Goal: Task Accomplishment & Management: Use online tool/utility

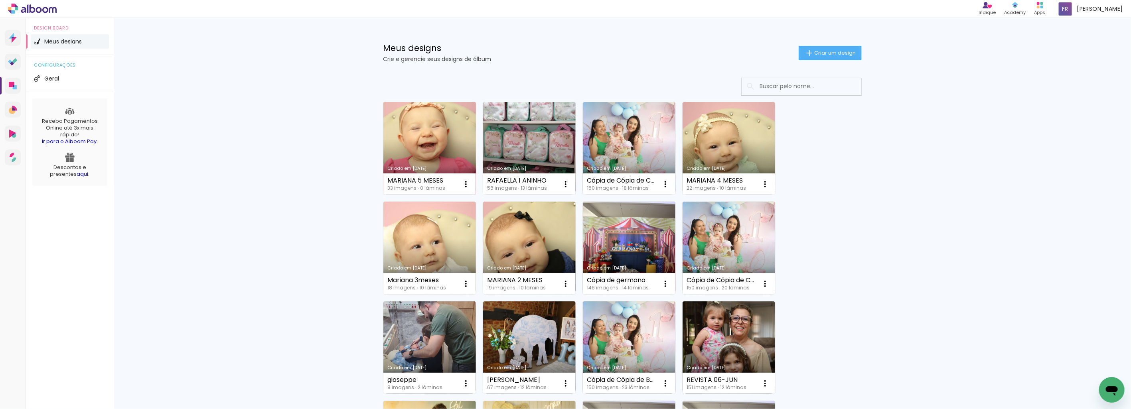
click at [442, 133] on link "Criado em [DATE]" at bounding box center [429, 148] width 93 height 93
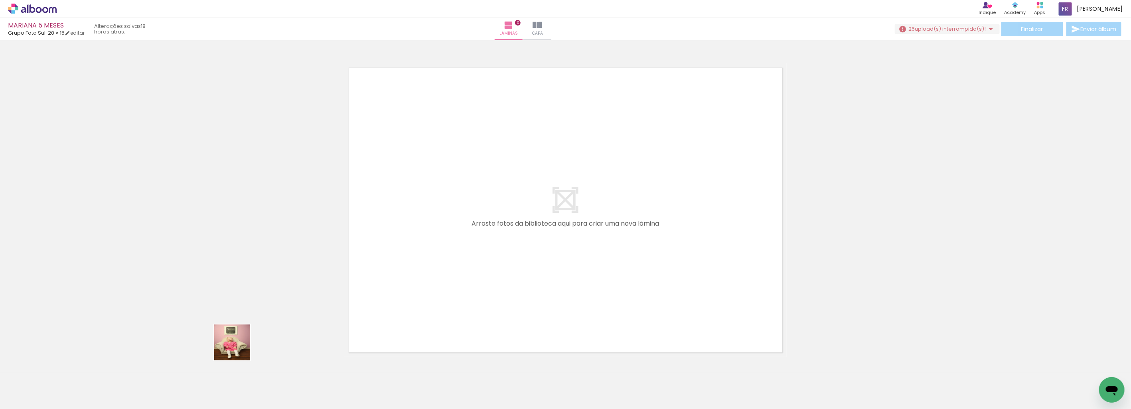
drag, startPoint x: 238, startPoint y: 349, endPoint x: 535, endPoint y: 231, distance: 318.8
click at [535, 231] on quentale-workspace at bounding box center [565, 204] width 1131 height 409
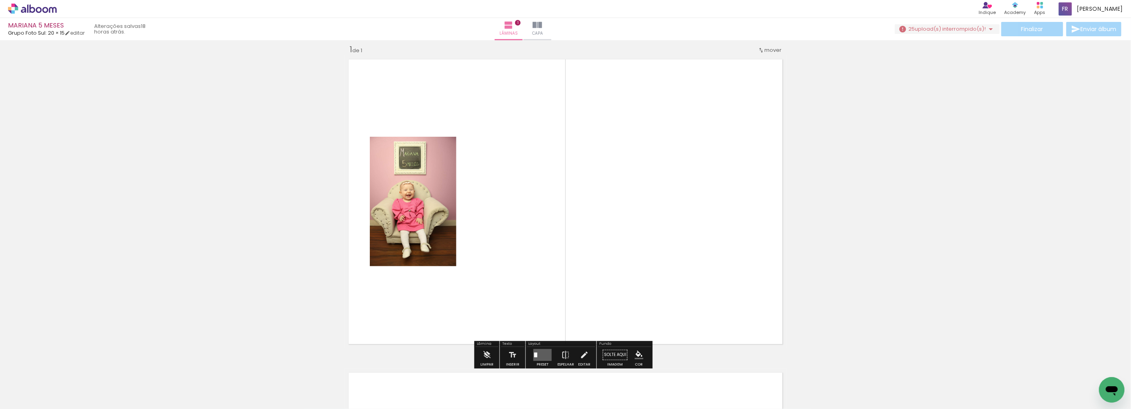
scroll to position [10, 0]
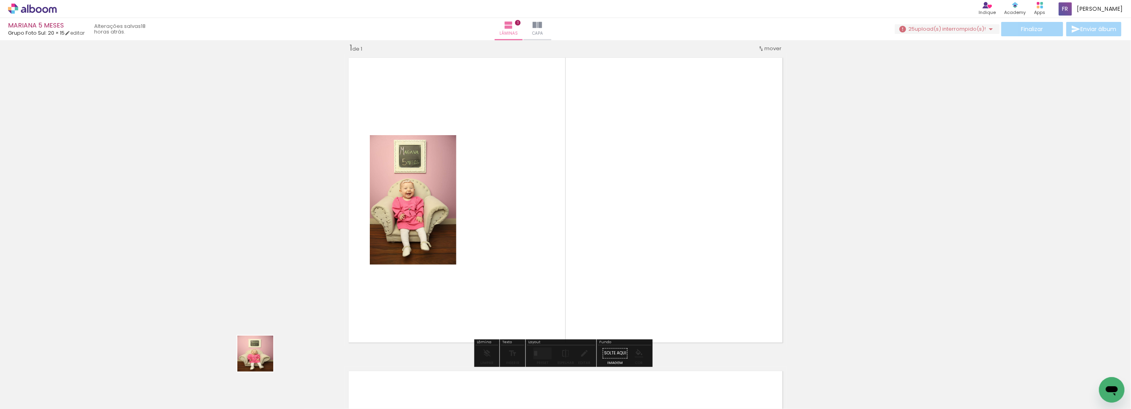
drag, startPoint x: 240, startPoint y: 372, endPoint x: 501, endPoint y: 241, distance: 291.4
click at [501, 241] on quentale-workspace at bounding box center [565, 204] width 1131 height 409
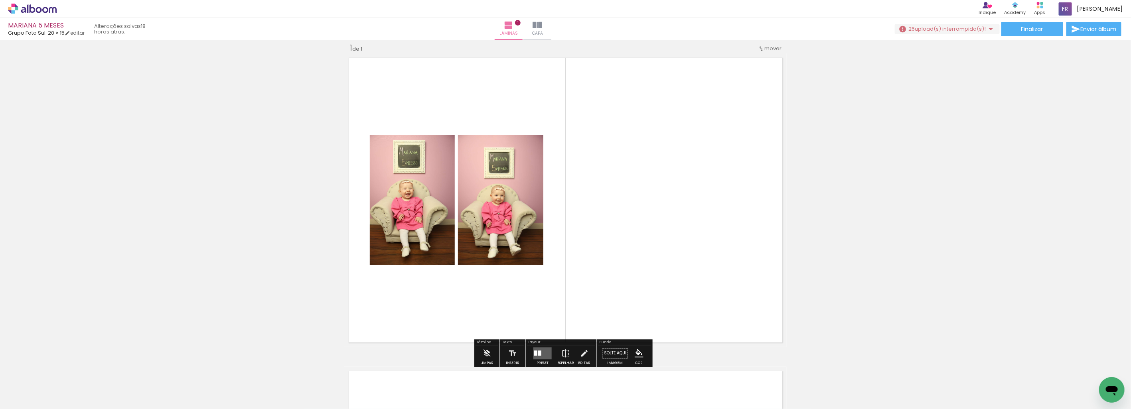
click at [327, 242] on div "Inserir lâmina 1 de 1" at bounding box center [565, 347] width 1131 height 628
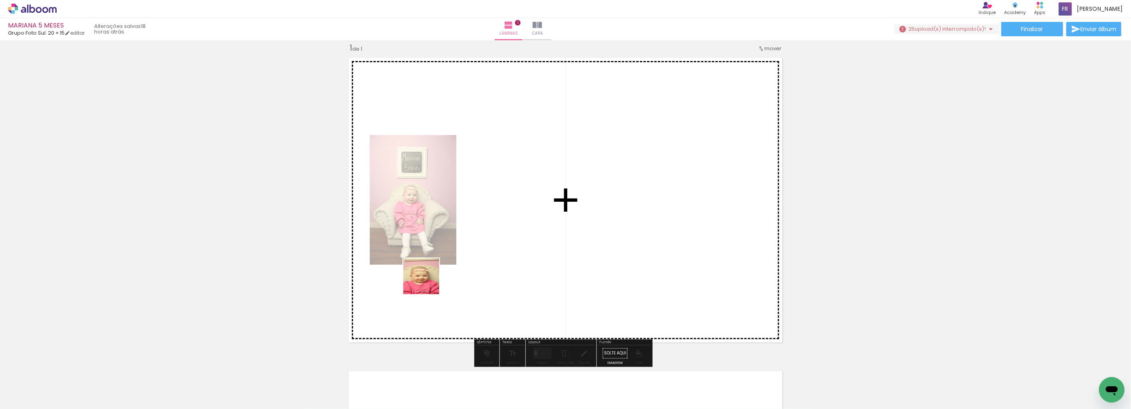
drag, startPoint x: 268, startPoint y: 386, endPoint x: 479, endPoint y: 259, distance: 247.0
click at [479, 259] on quentale-workspace at bounding box center [565, 204] width 1131 height 409
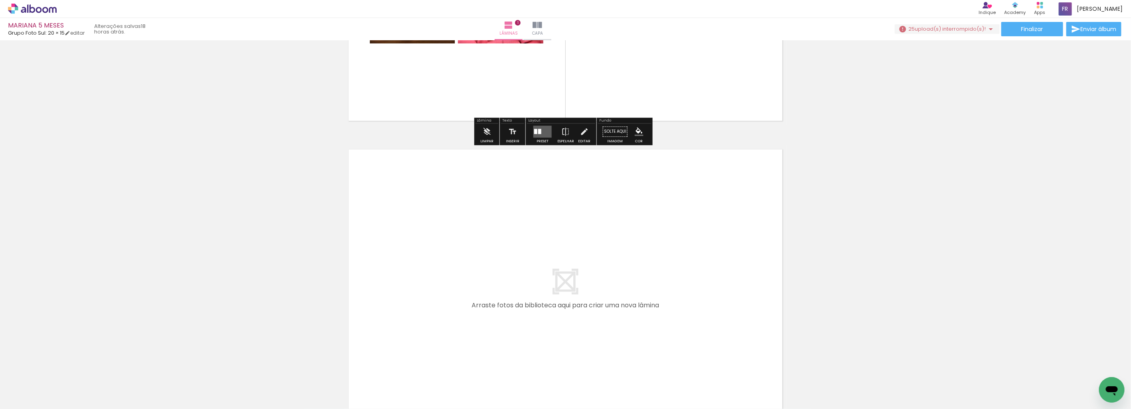
scroll to position [54, 0]
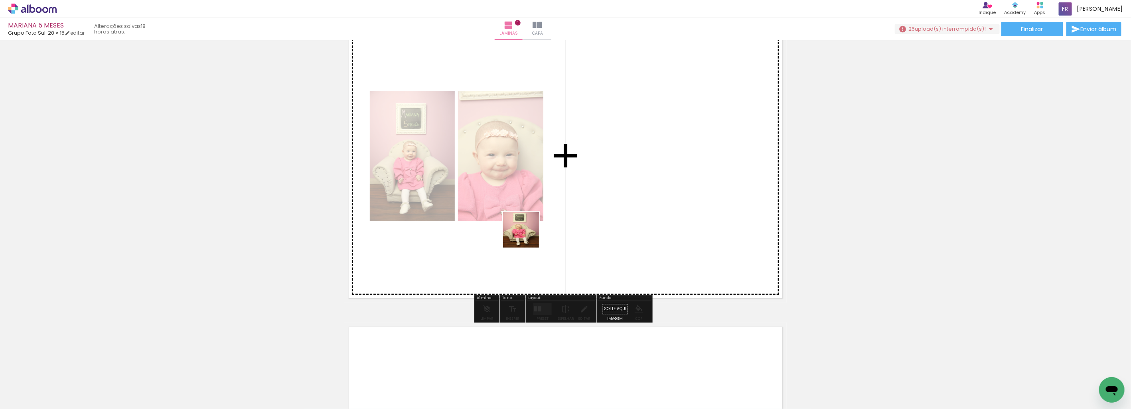
drag, startPoint x: 174, startPoint y: 395, endPoint x: 82, endPoint y: 374, distance: 94.6
click at [561, 232] on quentale-workspace at bounding box center [565, 204] width 1131 height 409
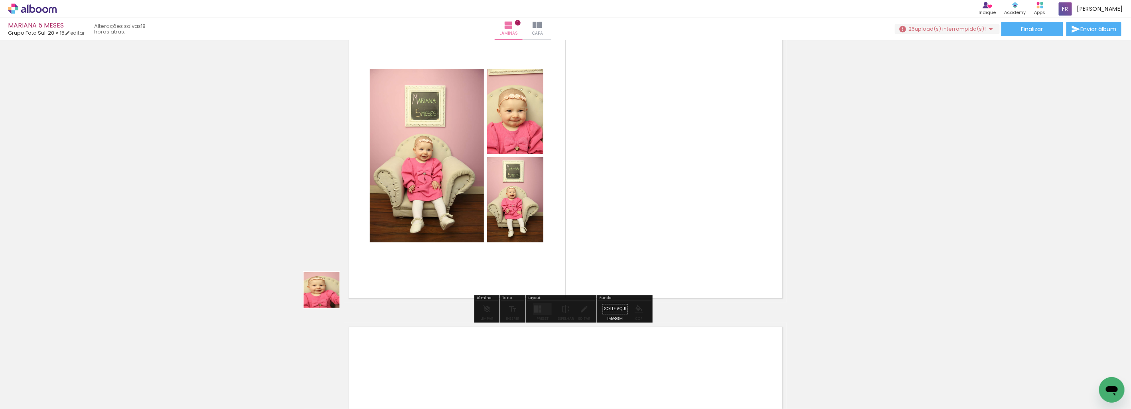
drag, startPoint x: 268, startPoint y: 324, endPoint x: 216, endPoint y: 344, distance: 55.6
click at [483, 237] on quentale-workspace at bounding box center [565, 204] width 1131 height 409
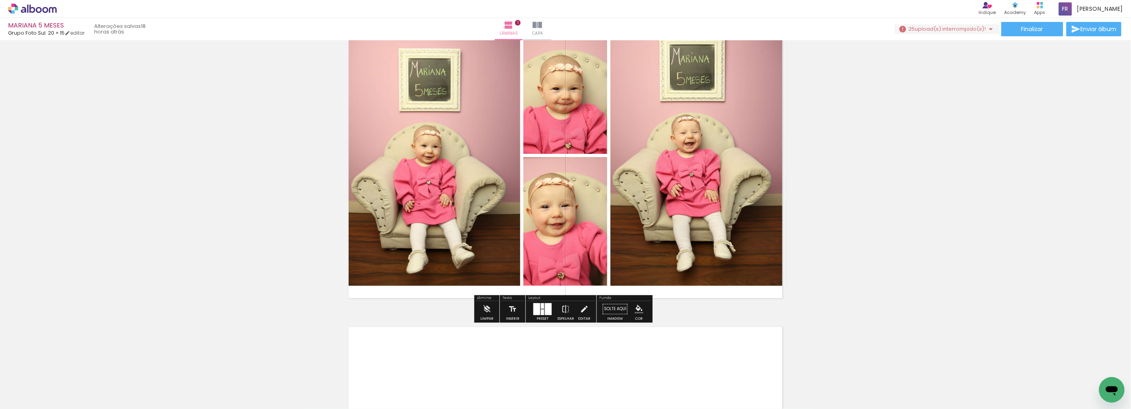
drag, startPoint x: 84, startPoint y: 391, endPoint x: 469, endPoint y: 253, distance: 408.5
click at [460, 256] on quentale-workspace at bounding box center [565, 204] width 1131 height 409
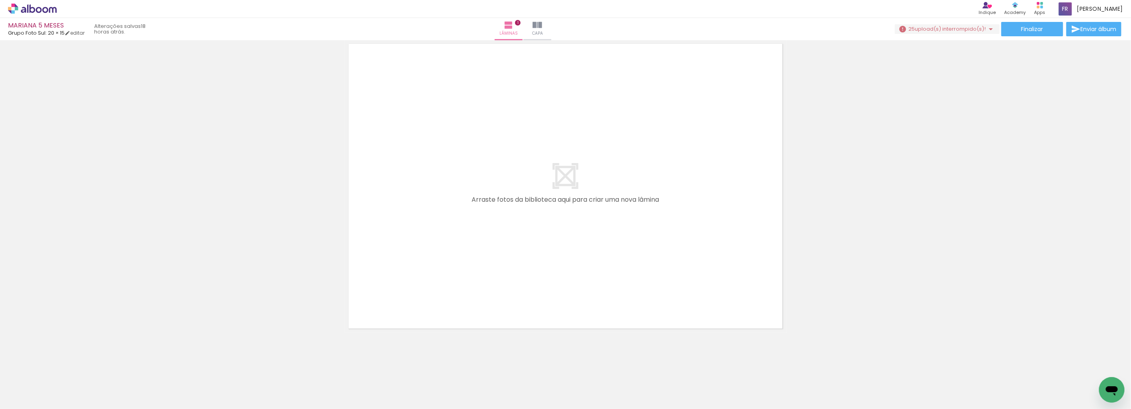
scroll to position [338, 0]
drag, startPoint x: 570, startPoint y: 390, endPoint x: 624, endPoint y: 389, distance: 53.9
click at [557, 161] on quentale-workspace at bounding box center [565, 204] width 1131 height 409
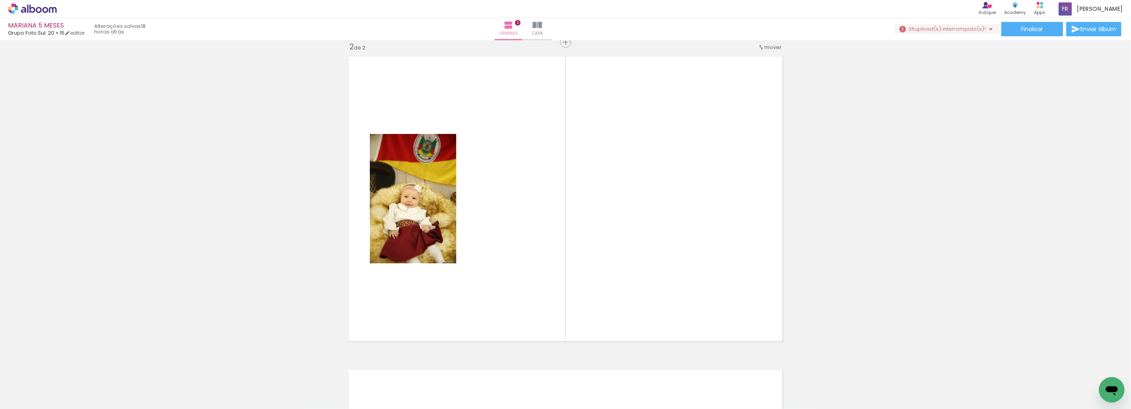
scroll to position [324, 0]
drag, startPoint x: 621, startPoint y: 389, endPoint x: 648, endPoint y: 310, distance: 83.1
click at [605, 220] on quentale-workspace at bounding box center [565, 204] width 1131 height 409
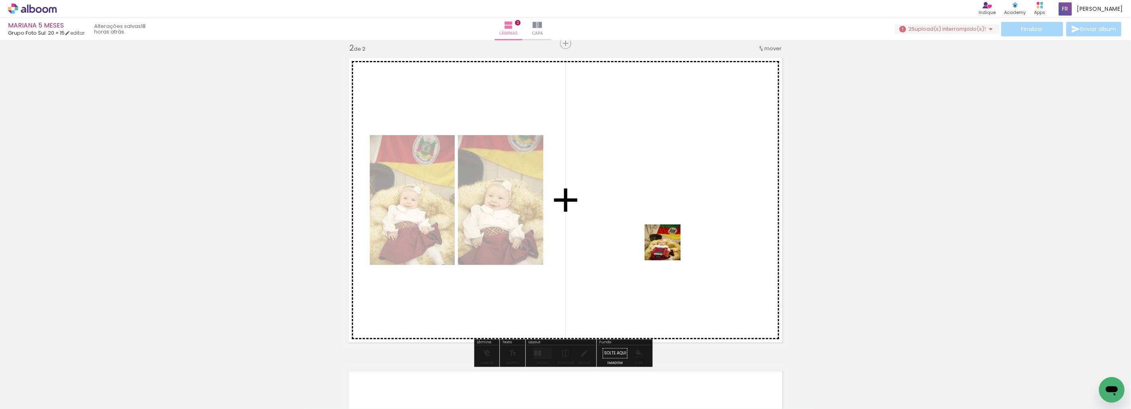
drag, startPoint x: 671, startPoint y: 332, endPoint x: 697, endPoint y: 337, distance: 26.4
click at [669, 240] on quentale-workspace at bounding box center [565, 204] width 1131 height 409
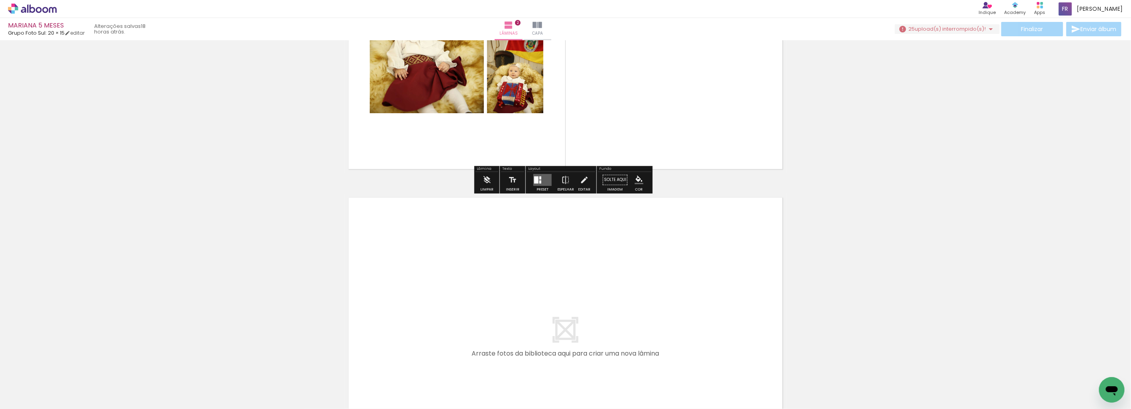
scroll to position [545, 0]
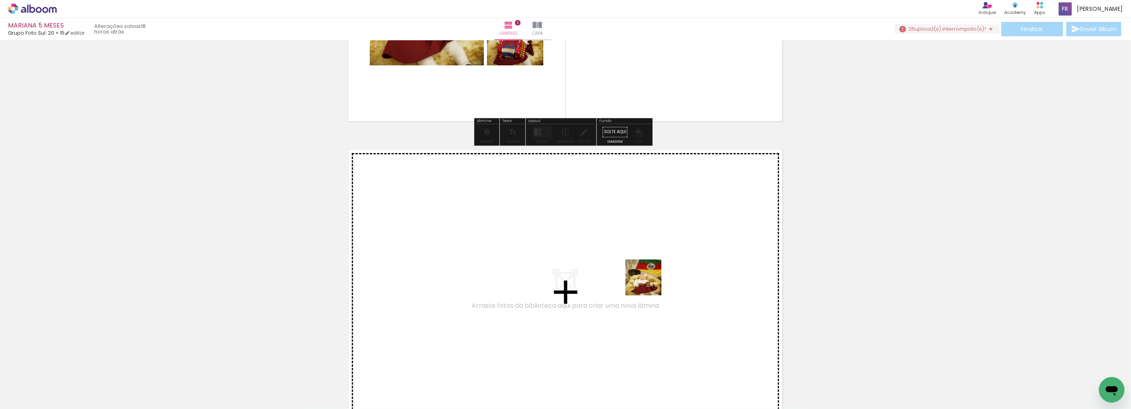
drag, startPoint x: 703, startPoint y: 391, endPoint x: 761, endPoint y: 381, distance: 58.7
click at [636, 262] on quentale-workspace at bounding box center [565, 204] width 1131 height 409
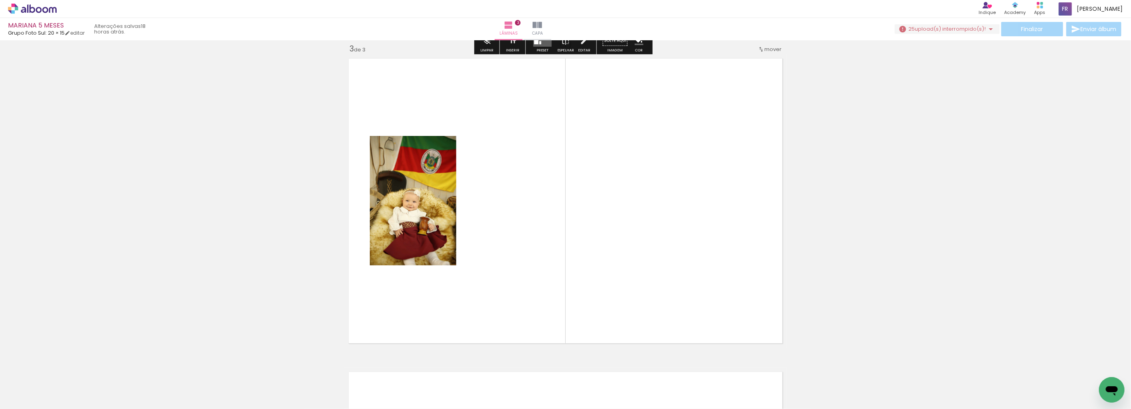
scroll to position [637, 0]
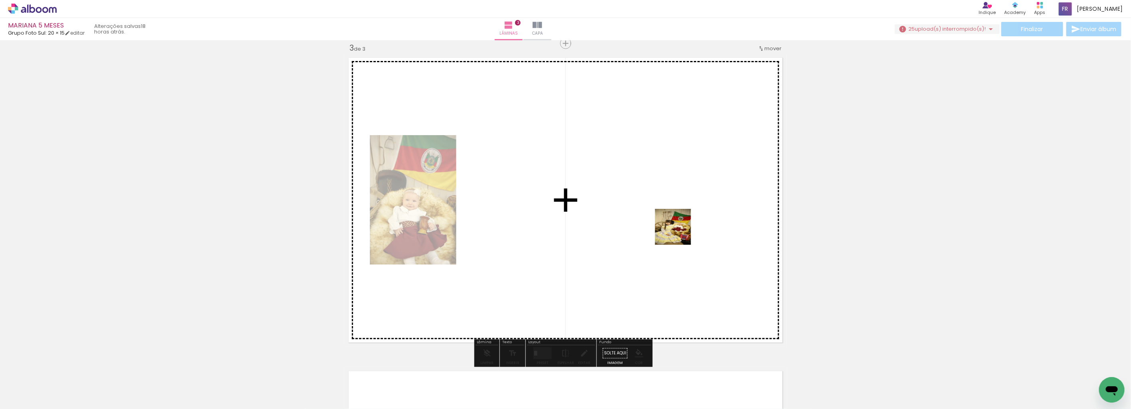
drag, startPoint x: 750, startPoint y: 386, endPoint x: 802, endPoint y: 383, distance: 51.9
click at [679, 232] on quentale-workspace at bounding box center [565, 204] width 1131 height 409
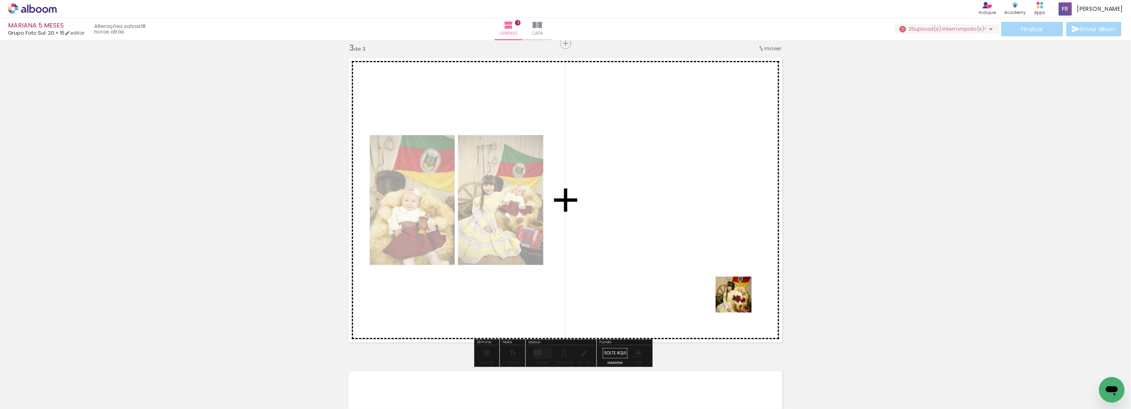
drag, startPoint x: 782, startPoint y: 360, endPoint x: 817, endPoint y: 320, distance: 53.7
click at [653, 193] on quentale-workspace at bounding box center [565, 204] width 1131 height 409
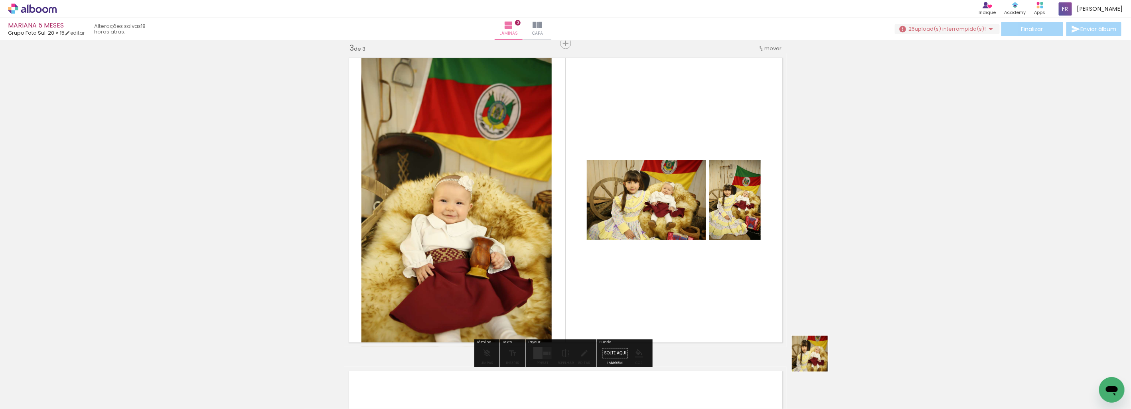
drag, startPoint x: 850, startPoint y: 387, endPoint x: 642, endPoint y: 274, distance: 237.2
click at [642, 274] on quentale-workspace at bounding box center [565, 204] width 1131 height 409
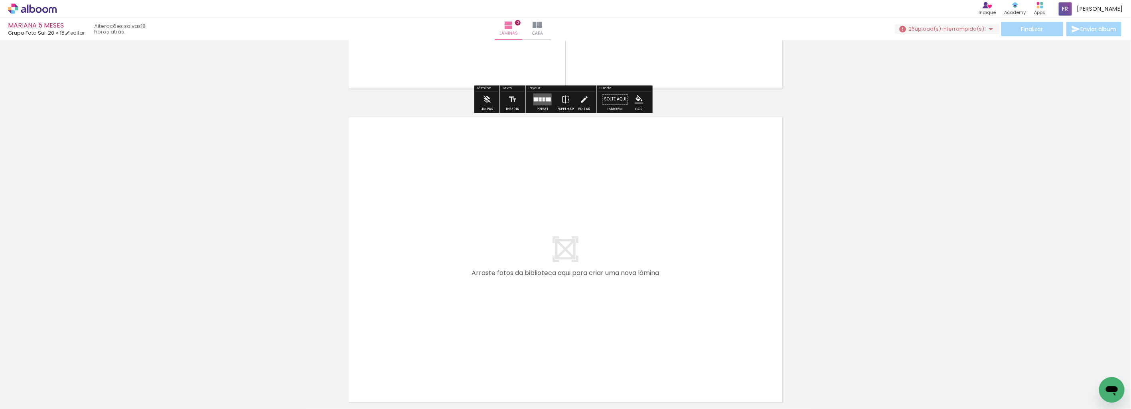
scroll to position [903, 0]
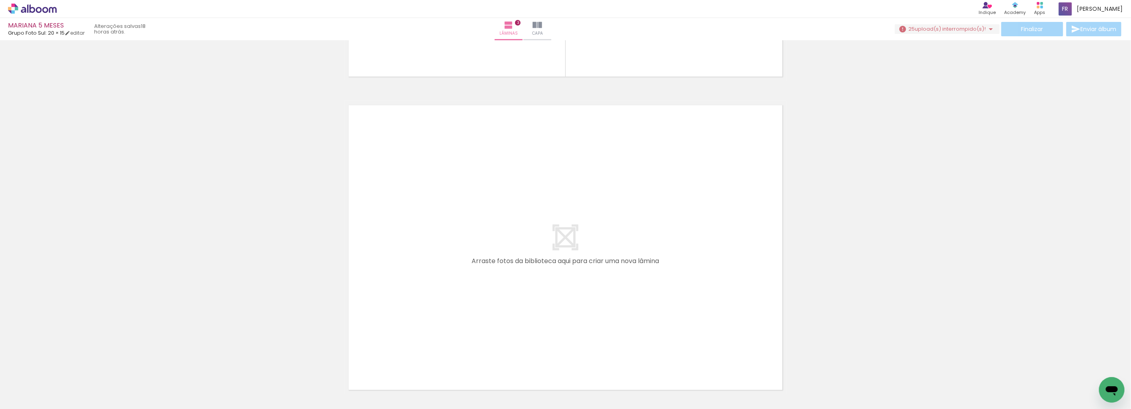
click at [519, 268] on quentale-workspace at bounding box center [565, 204] width 1131 height 409
drag, startPoint x: 890, startPoint y: 384, endPoint x: 857, endPoint y: 334, distance: 60.1
click at [651, 252] on quentale-workspace at bounding box center [565, 204] width 1131 height 409
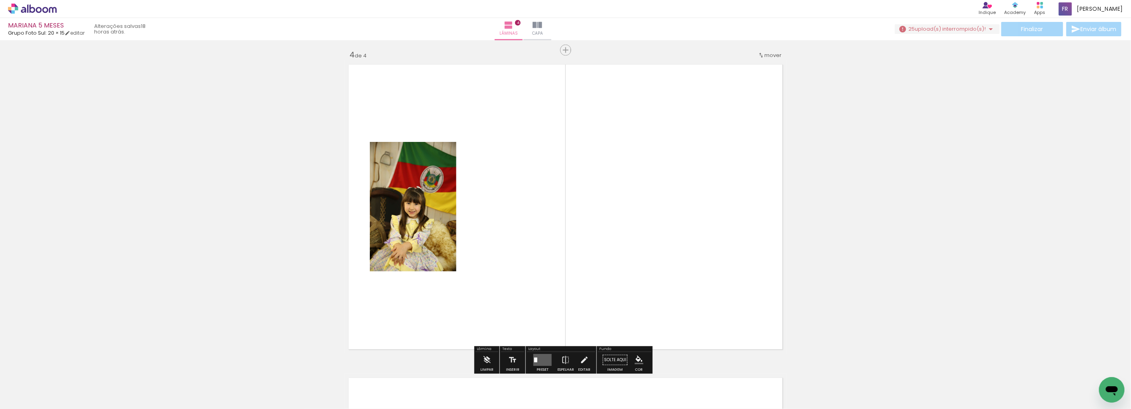
scroll to position [951, 0]
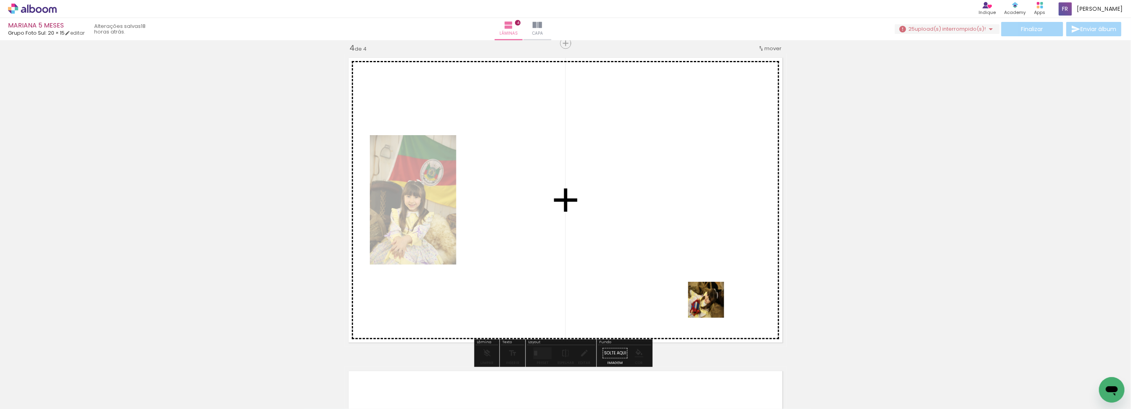
drag, startPoint x: 935, startPoint y: 389, endPoint x: 982, endPoint y: 380, distance: 47.5
click at [586, 225] on quentale-workspace at bounding box center [565, 204] width 1131 height 409
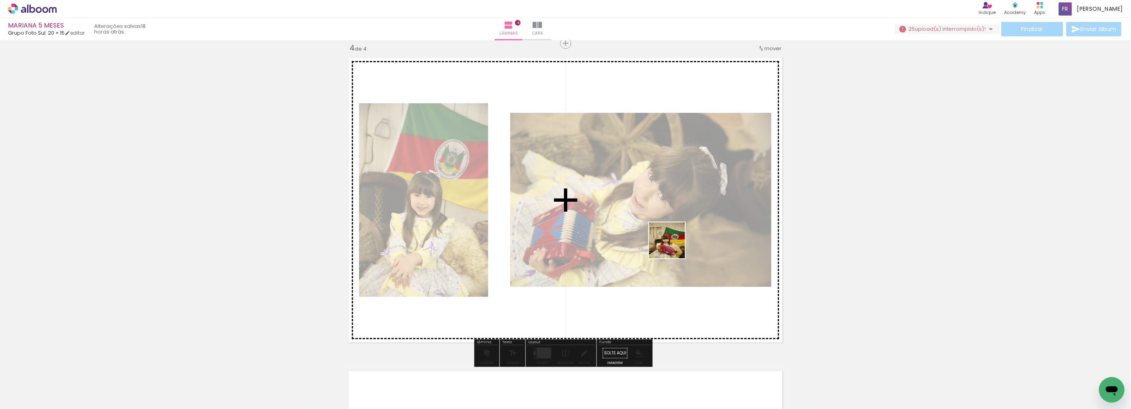
drag, startPoint x: 981, startPoint y: 384, endPoint x: 1035, endPoint y: 396, distance: 55.1
click at [663, 244] on quentale-workspace at bounding box center [565, 204] width 1131 height 409
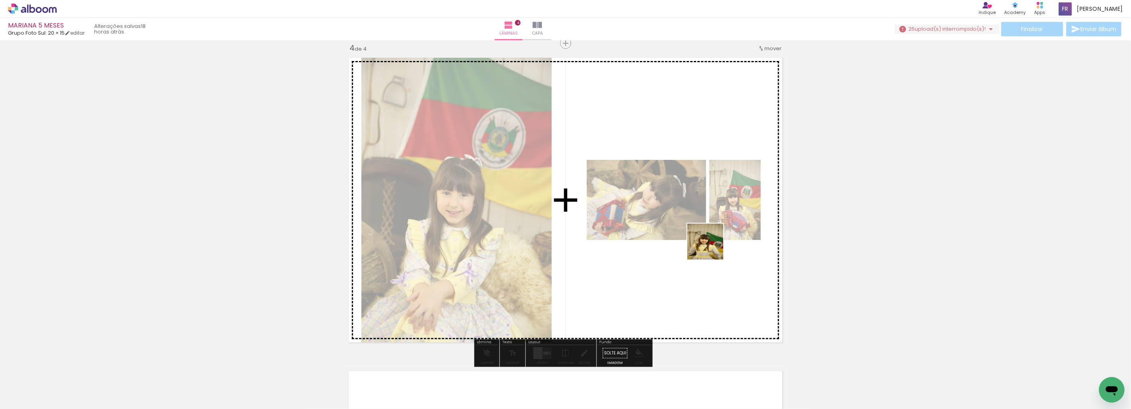
drag, startPoint x: 1027, startPoint y: 395, endPoint x: 711, endPoint y: 248, distance: 348.4
click at [711, 248] on quentale-workspace at bounding box center [565, 204] width 1131 height 409
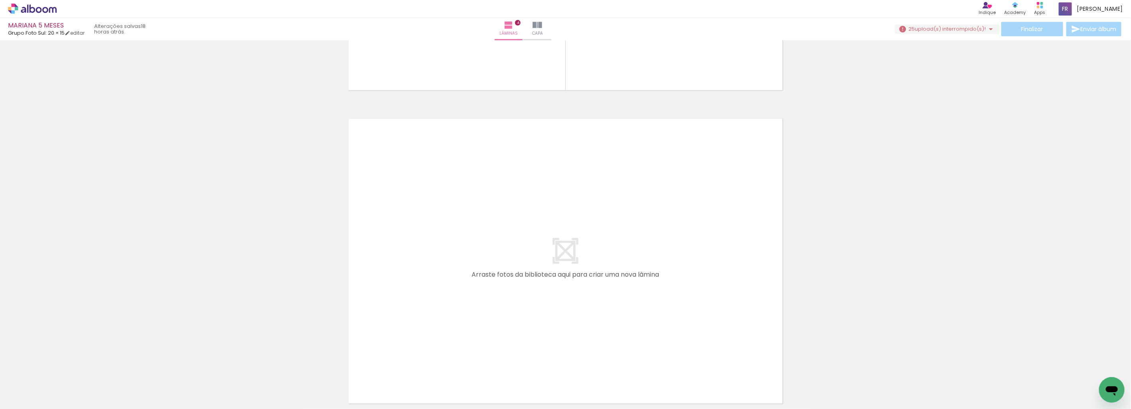
scroll to position [1217, 0]
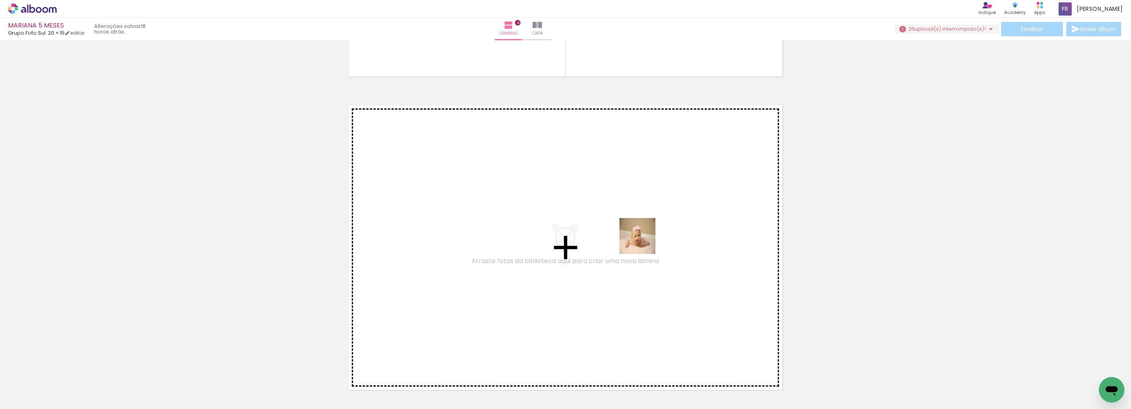
drag, startPoint x: 644, startPoint y: 242, endPoint x: 719, endPoint y: 398, distance: 173.1
click at [642, 233] on quentale-workspace at bounding box center [565, 204] width 1131 height 409
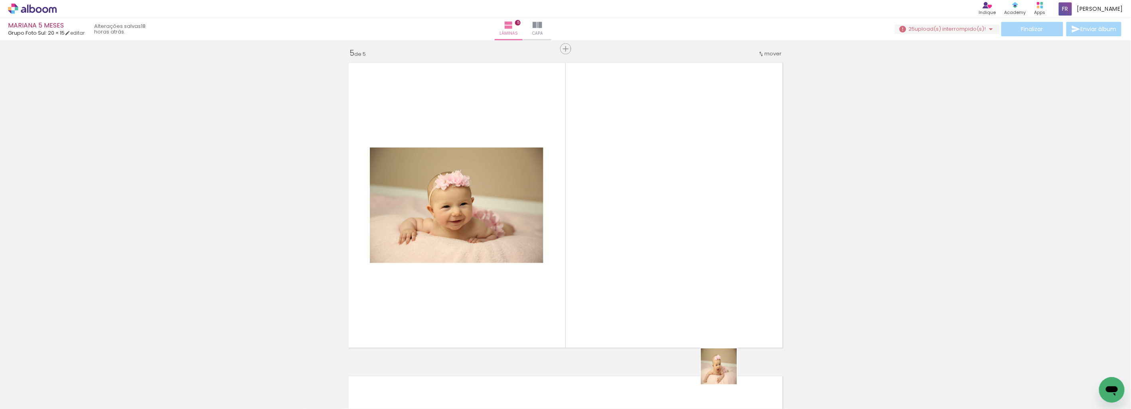
scroll to position [1265, 0]
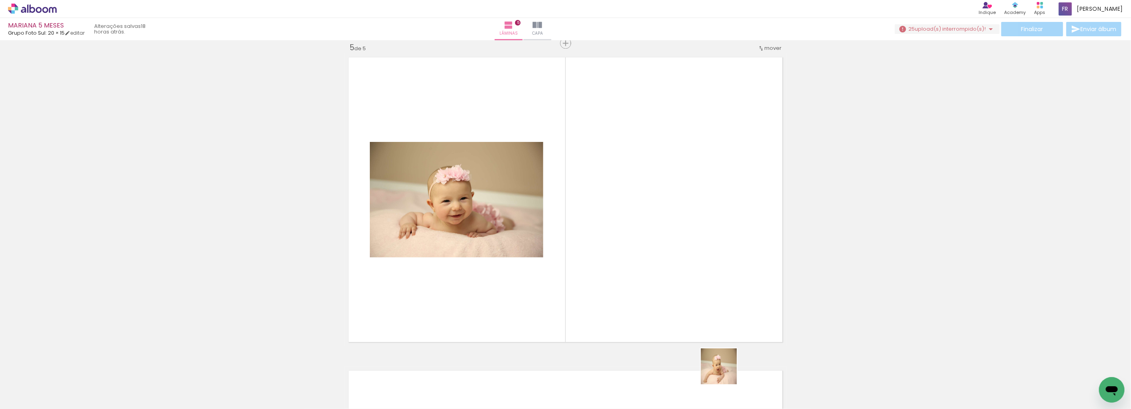
drag, startPoint x: 725, startPoint y: 373, endPoint x: 760, endPoint y: 336, distance: 51.1
click at [689, 218] on quentale-workspace at bounding box center [565, 204] width 1131 height 409
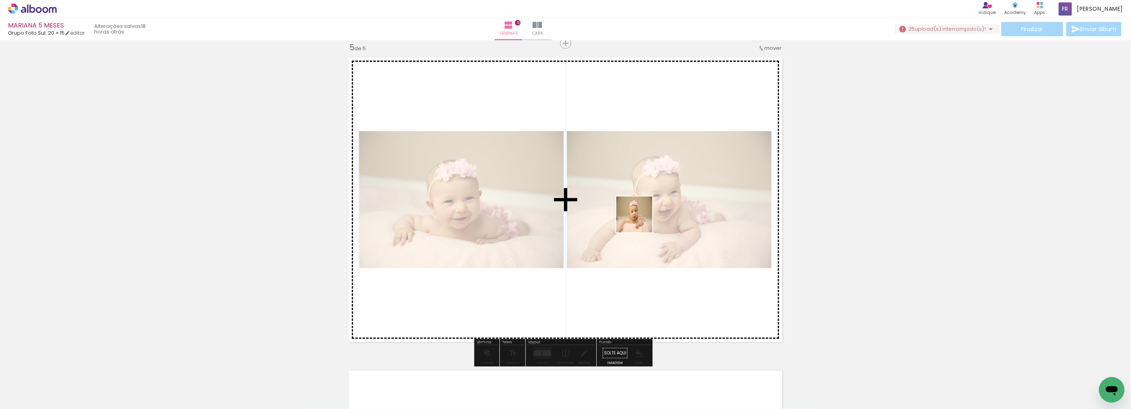
drag, startPoint x: 818, startPoint y: 386, endPoint x: 640, endPoint y: 221, distance: 243.1
click at [640, 221] on quentale-workspace at bounding box center [565, 204] width 1131 height 409
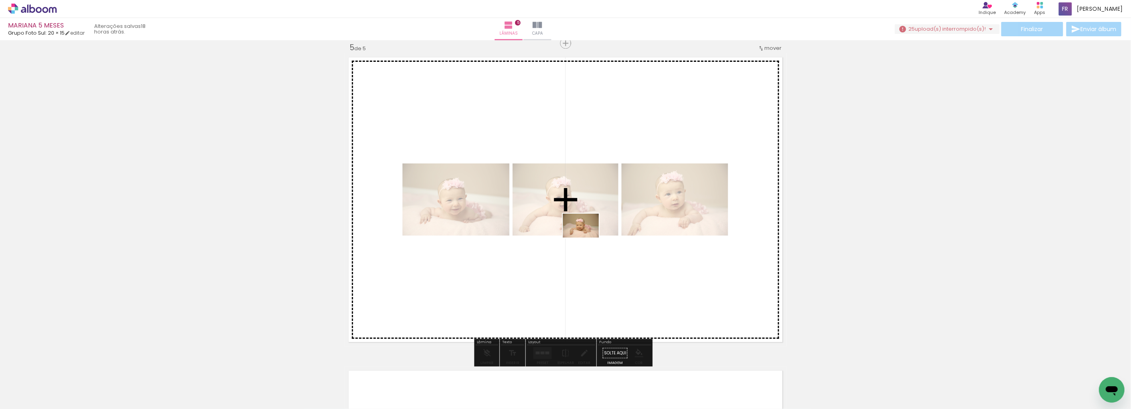
drag, startPoint x: 1071, startPoint y: 382, endPoint x: 587, endPoint y: 238, distance: 505.3
click at [587, 238] on quentale-workspace at bounding box center [565, 204] width 1131 height 409
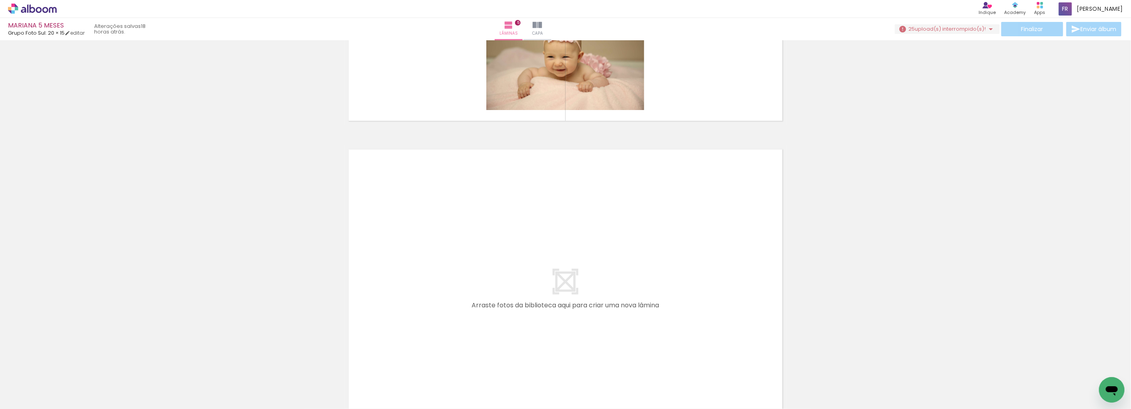
scroll to position [0, 411]
drag, startPoint x: 744, startPoint y: 375, endPoint x: 784, endPoint y: 348, distance: 48.2
click at [690, 218] on quentale-workspace at bounding box center [565, 204] width 1131 height 409
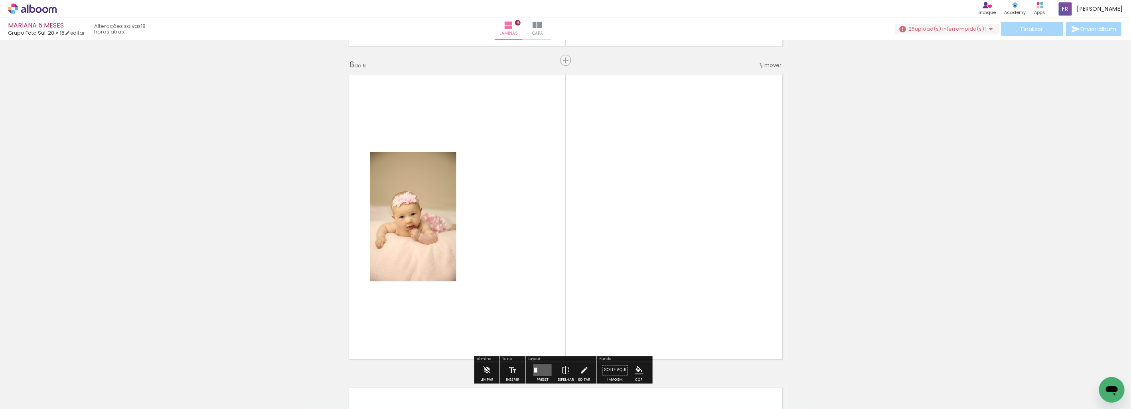
scroll to position [1578, 0]
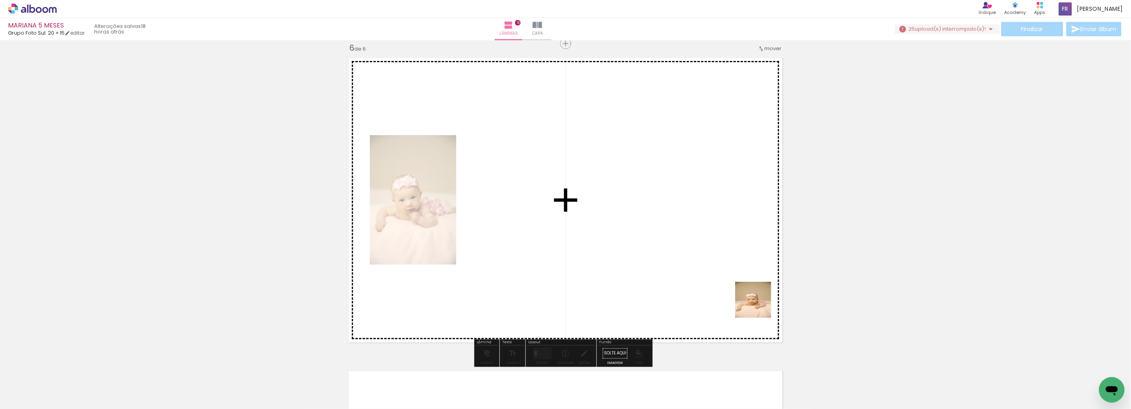
drag, startPoint x: 836, startPoint y: 388, endPoint x: 786, endPoint y: 323, distance: 82.2
click at [643, 192] on quentale-workspace at bounding box center [565, 204] width 1131 height 409
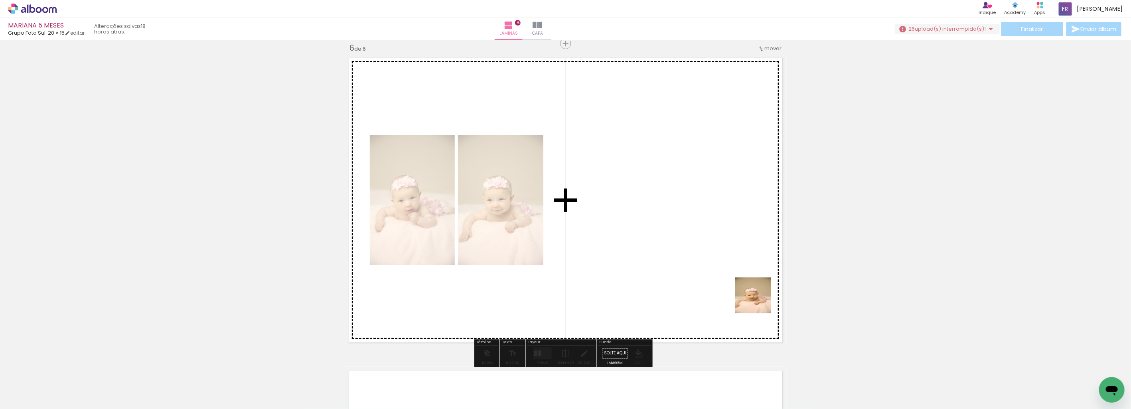
drag, startPoint x: 759, startPoint y: 302, endPoint x: 744, endPoint y: 225, distance: 78.1
click at [612, 224] on quentale-workspace at bounding box center [565, 204] width 1131 height 409
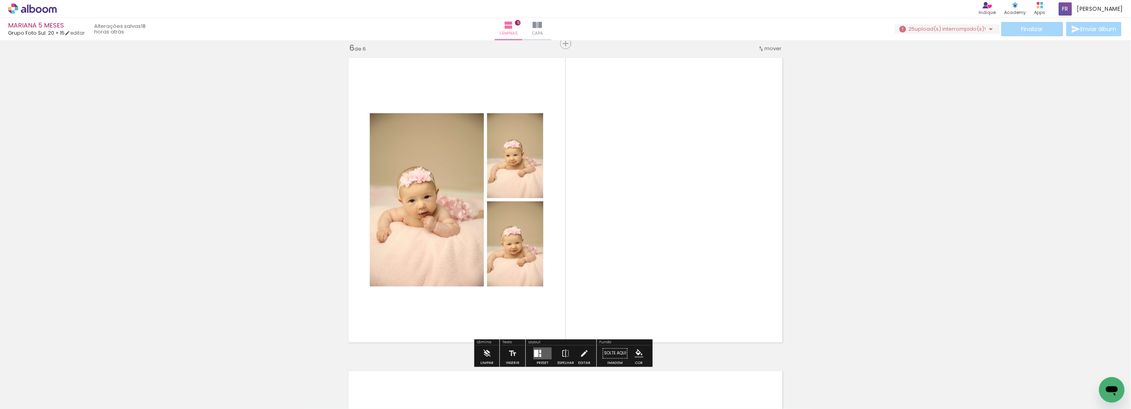
scroll to position [1755, 0]
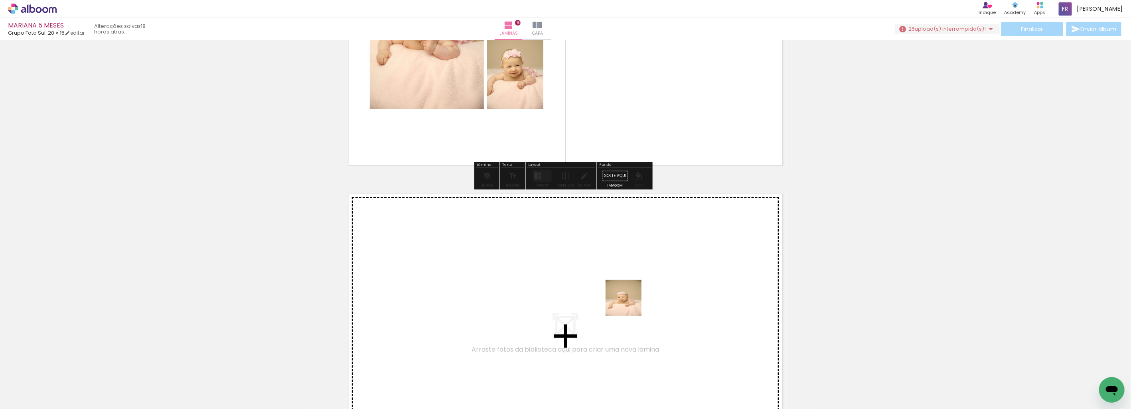
drag, startPoint x: 844, startPoint y: 366, endPoint x: 922, endPoint y: 365, distance: 77.8
click at [559, 281] on quentale-workspace at bounding box center [565, 204] width 1131 height 409
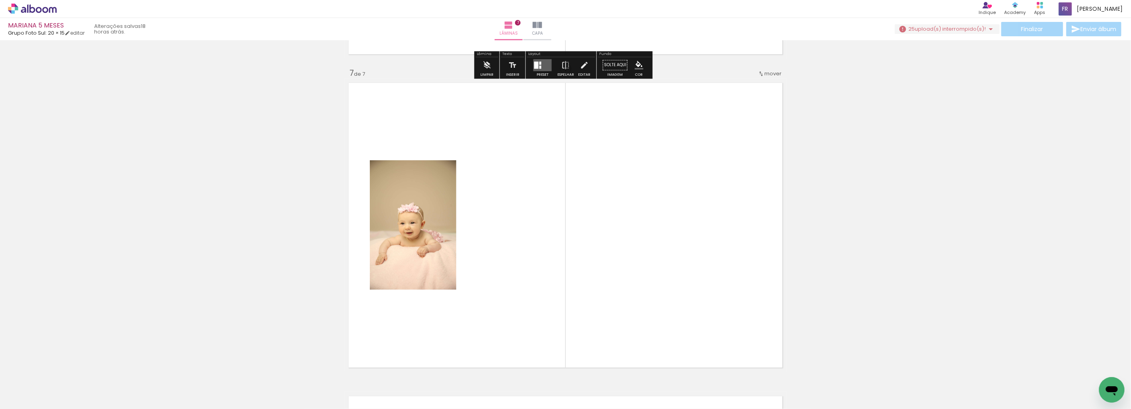
scroll to position [1891, 0]
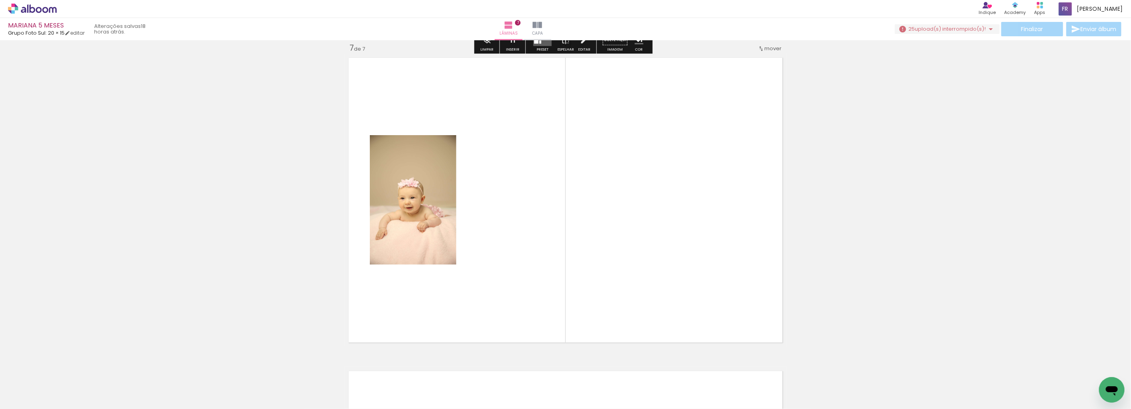
drag, startPoint x: 971, startPoint y: 379, endPoint x: 740, endPoint y: 288, distance: 248.4
click at [632, 237] on quentale-workspace at bounding box center [565, 204] width 1131 height 409
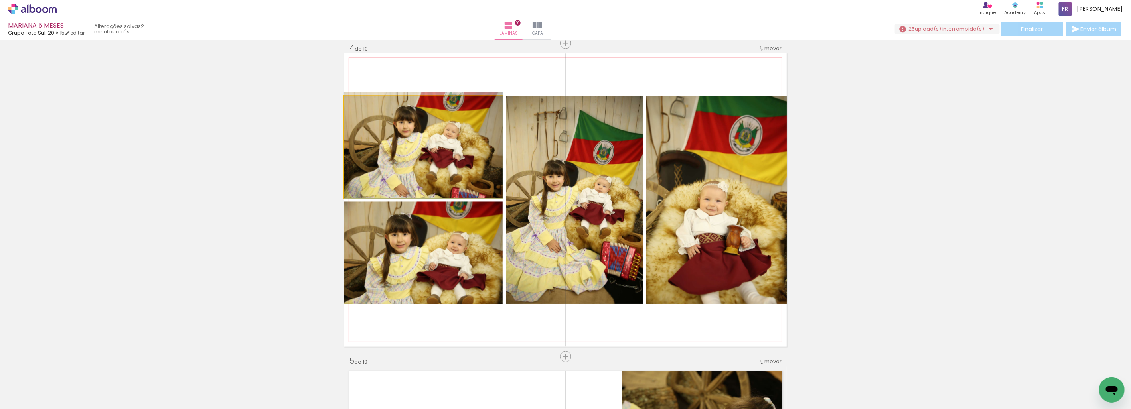
drag, startPoint x: 462, startPoint y: 165, endPoint x: 464, endPoint y: 155, distance: 10.2
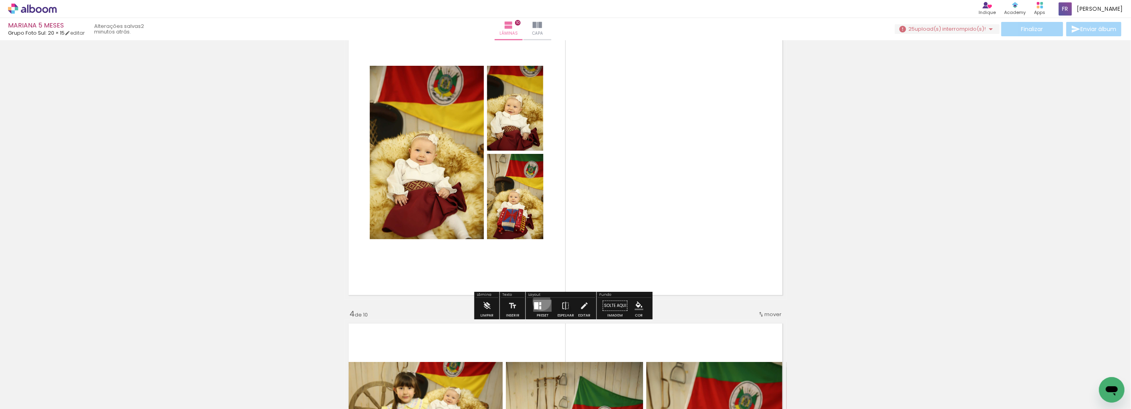
click at [540, 302] on quentale-layouter at bounding box center [542, 306] width 18 height 12
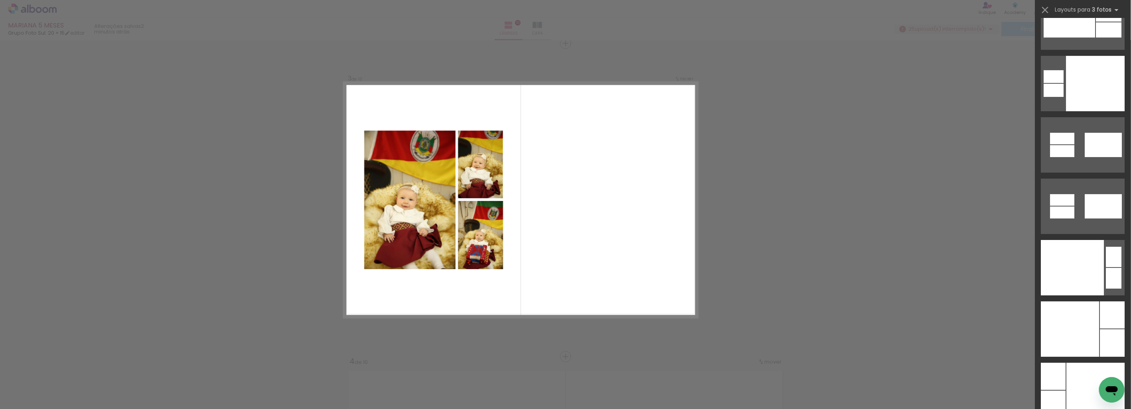
scroll to position [12027, 0]
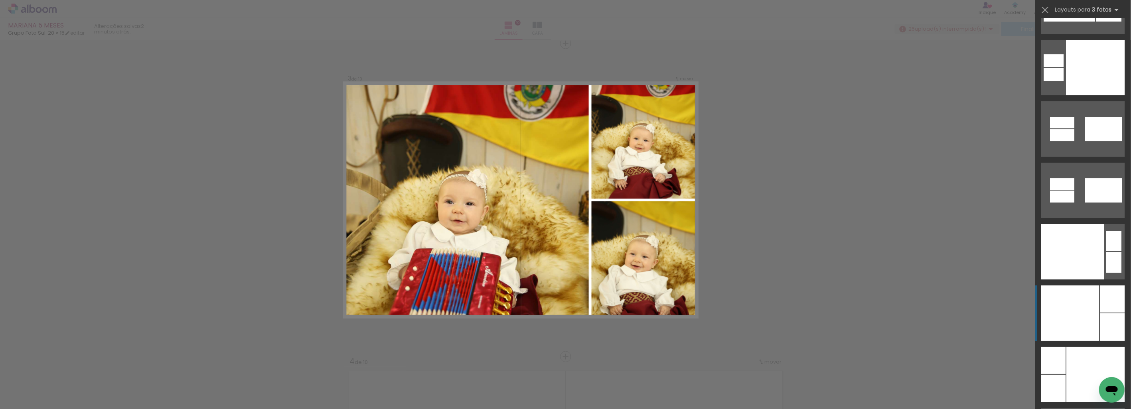
click at [1105, 309] on div at bounding box center [1112, 299] width 25 height 27
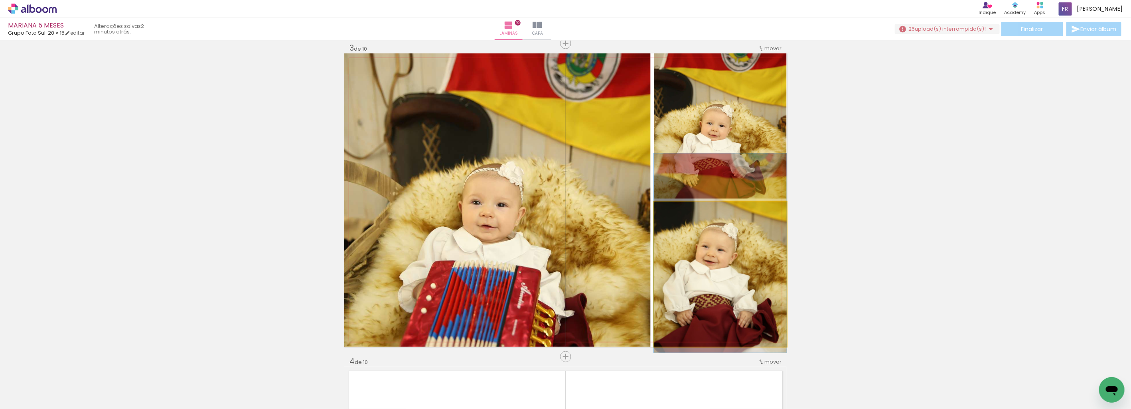
drag, startPoint x: 725, startPoint y: 298, endPoint x: 740, endPoint y: 165, distance: 134.5
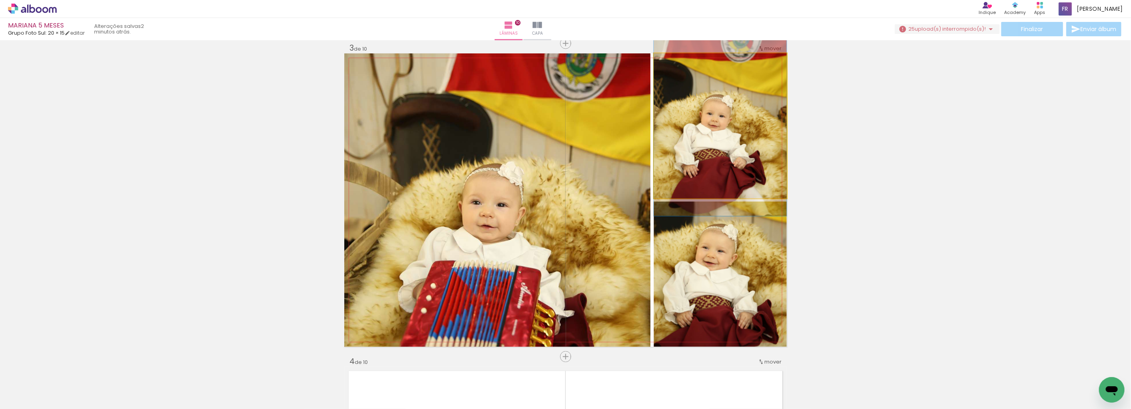
drag, startPoint x: 731, startPoint y: 133, endPoint x: 737, endPoint y: 124, distance: 11.3
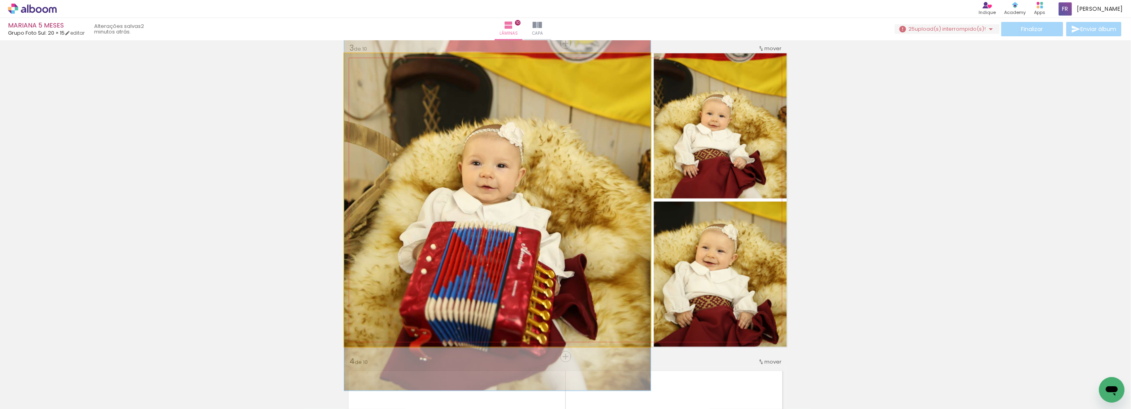
drag, startPoint x: 507, startPoint y: 212, endPoint x: 503, endPoint y: 172, distance: 40.2
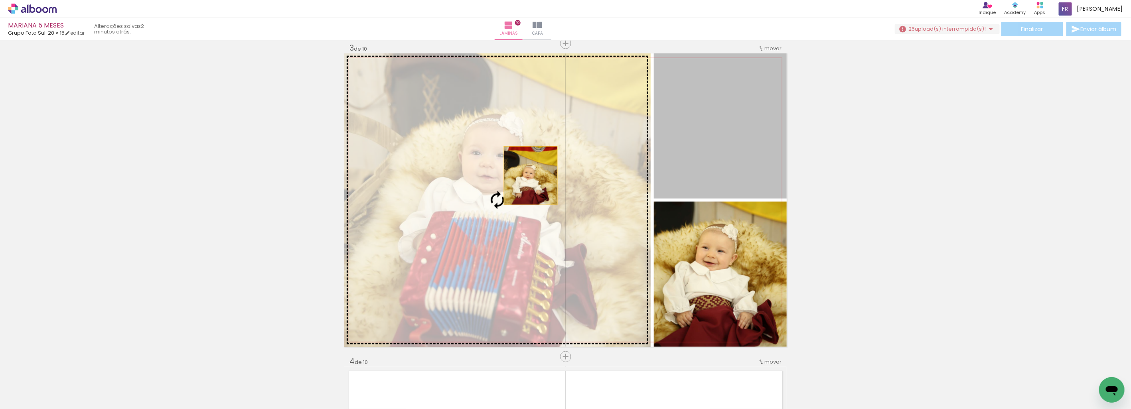
drag, startPoint x: 739, startPoint y: 144, endPoint x: 527, endPoint y: 176, distance: 214.1
click at [0, 0] on slot at bounding box center [0, 0] width 0 height 0
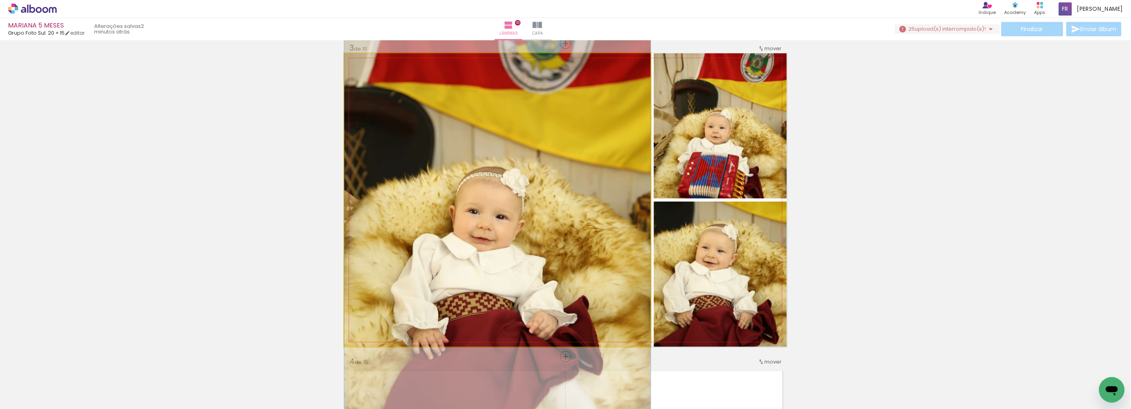
drag, startPoint x: 537, startPoint y: 164, endPoint x: 525, endPoint y: 182, distance: 21.8
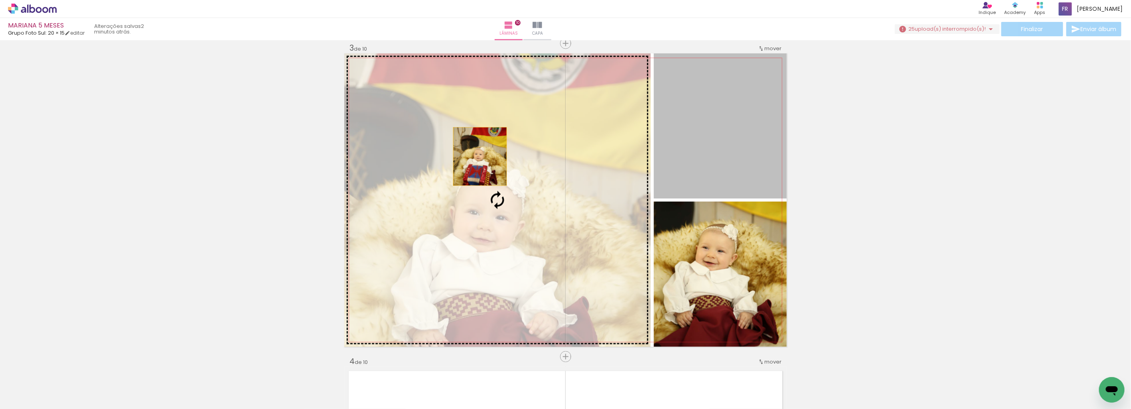
drag, startPoint x: 708, startPoint y: 140, endPoint x: 477, endPoint y: 156, distance: 232.0
click at [0, 0] on slot at bounding box center [0, 0] width 0 height 0
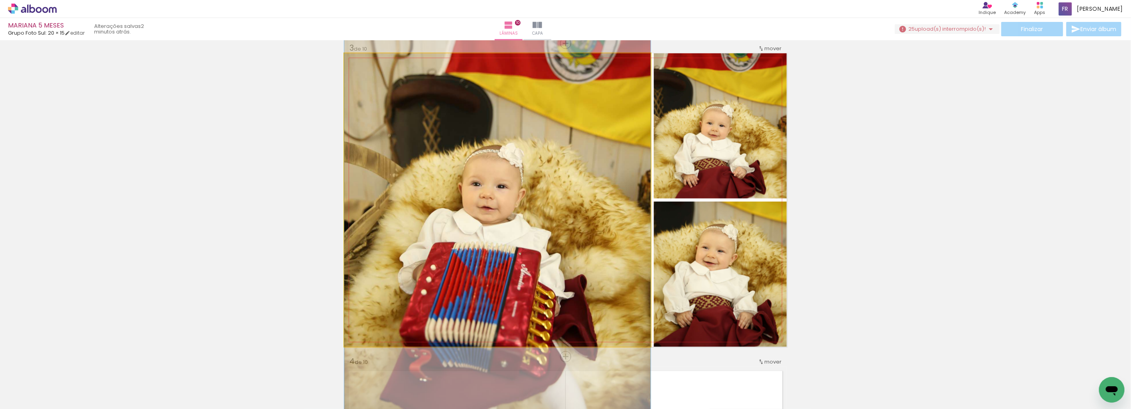
drag, startPoint x: 491, startPoint y: 181, endPoint x: 495, endPoint y: 163, distance: 18.4
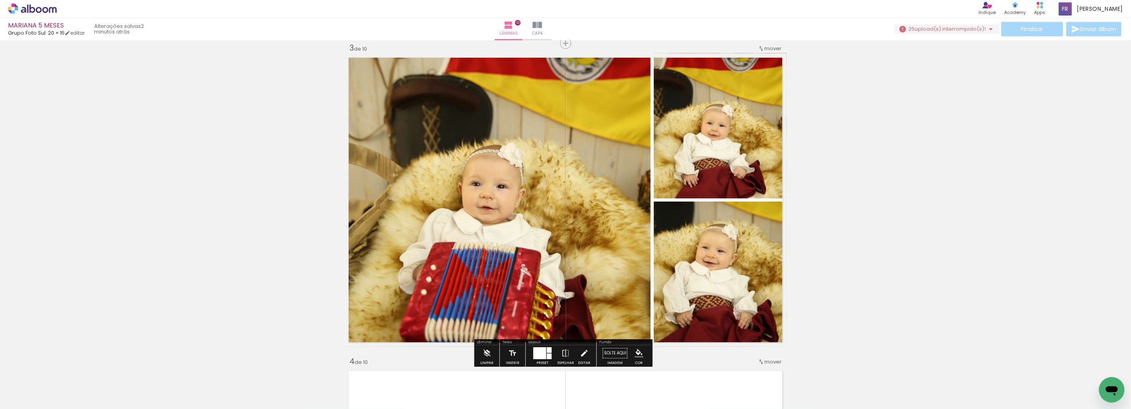
click at [518, 143] on quentale-photo at bounding box center [497, 200] width 306 height 294
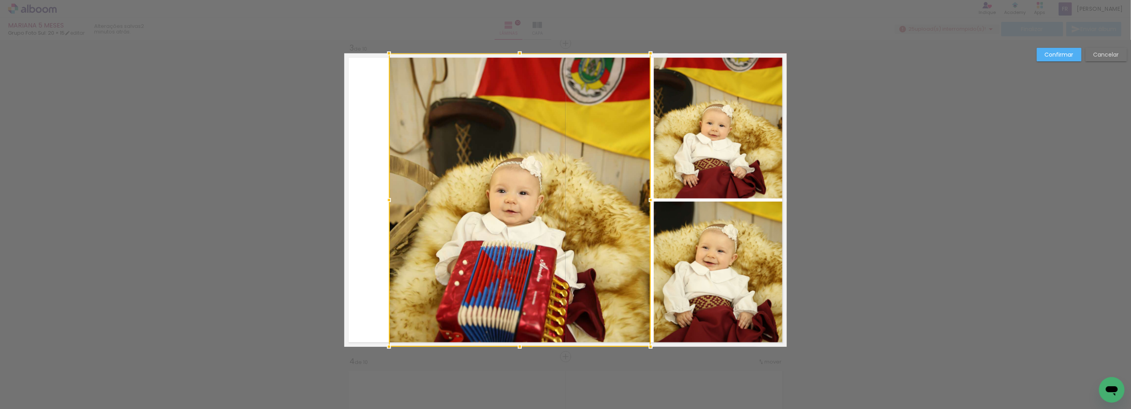
drag, startPoint x: 344, startPoint y: 200, endPoint x: 387, endPoint y: 205, distance: 43.0
click at [387, 205] on div at bounding box center [389, 200] width 16 height 16
click at [633, 199] on div at bounding box center [520, 200] width 262 height 294
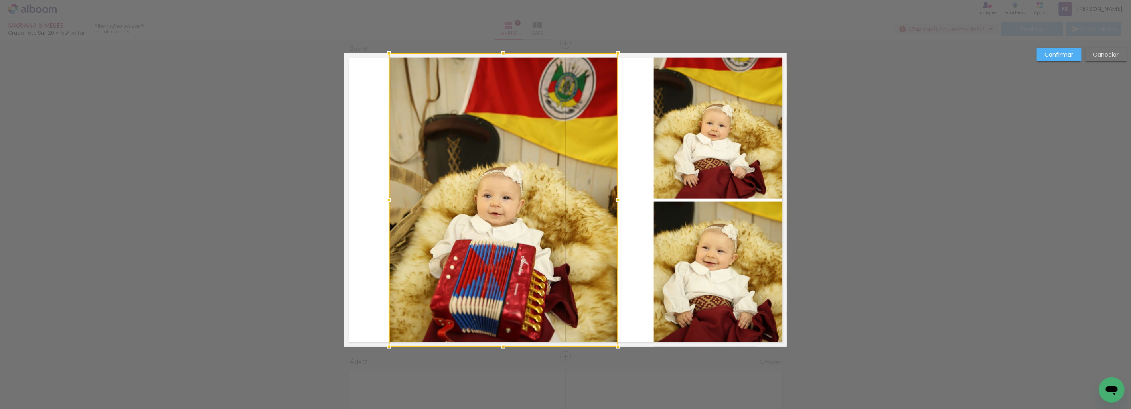
drag, startPoint x: 643, startPoint y: 201, endPoint x: 609, endPoint y: 214, distance: 36.4
click at [609, 214] on div at bounding box center [503, 200] width 229 height 294
drag, startPoint x: 691, startPoint y: 164, endPoint x: 650, endPoint y: 129, distance: 54.4
click at [691, 164] on quentale-photo at bounding box center [720, 125] width 133 height 145
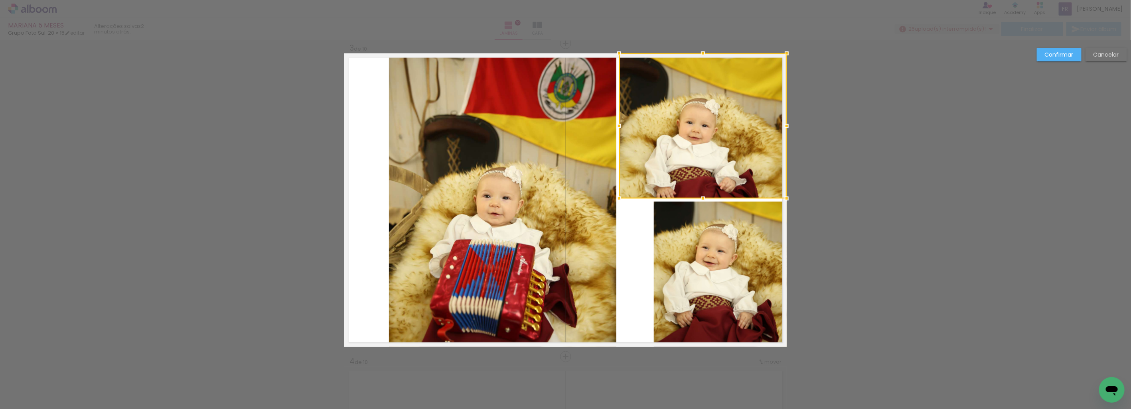
drag, startPoint x: 647, startPoint y: 125, endPoint x: 615, endPoint y: 130, distance: 32.6
click at [615, 130] on div at bounding box center [619, 126] width 16 height 16
click at [679, 222] on quentale-photo at bounding box center [720, 274] width 133 height 145
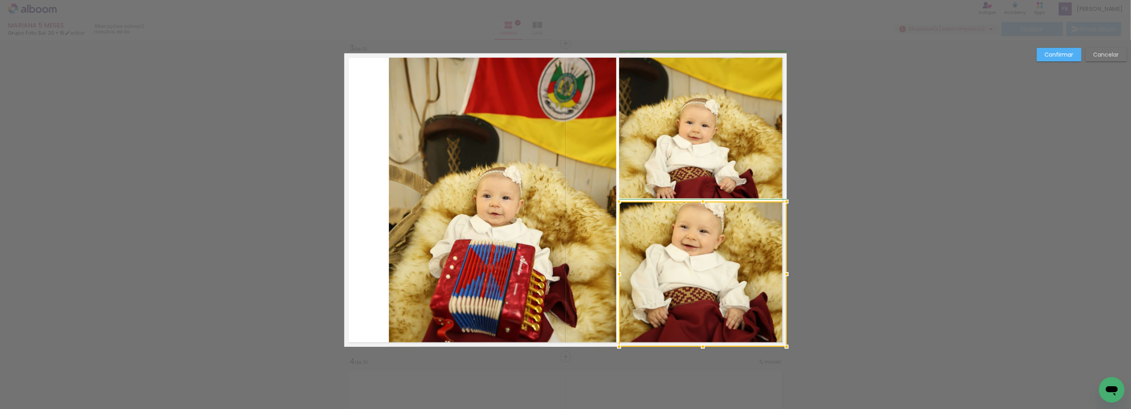
drag, startPoint x: 647, startPoint y: 272, endPoint x: 615, endPoint y: 272, distance: 32.3
click at [615, 272] on div at bounding box center [619, 275] width 16 height 16
click at [1044, 57] on paper-button "Confirmar" at bounding box center [1059, 55] width 45 height 14
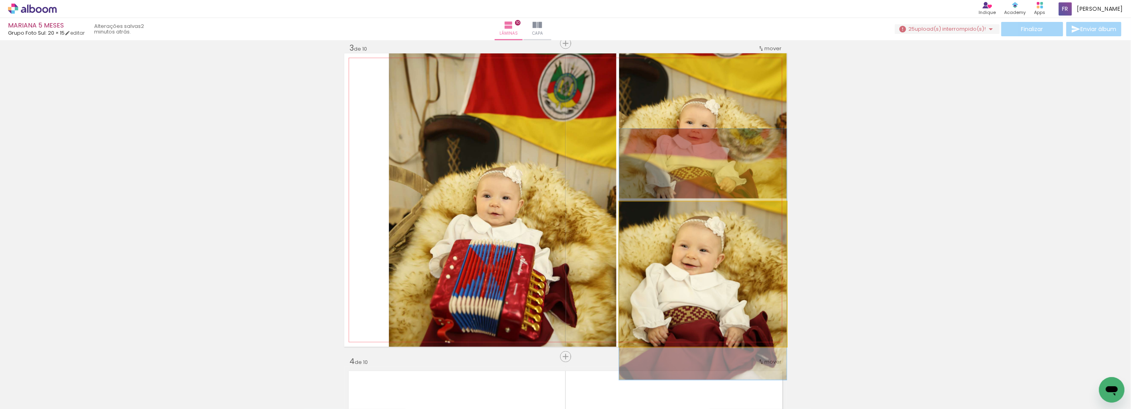
drag, startPoint x: 709, startPoint y: 283, endPoint x: 711, endPoint y: 302, distance: 19.2
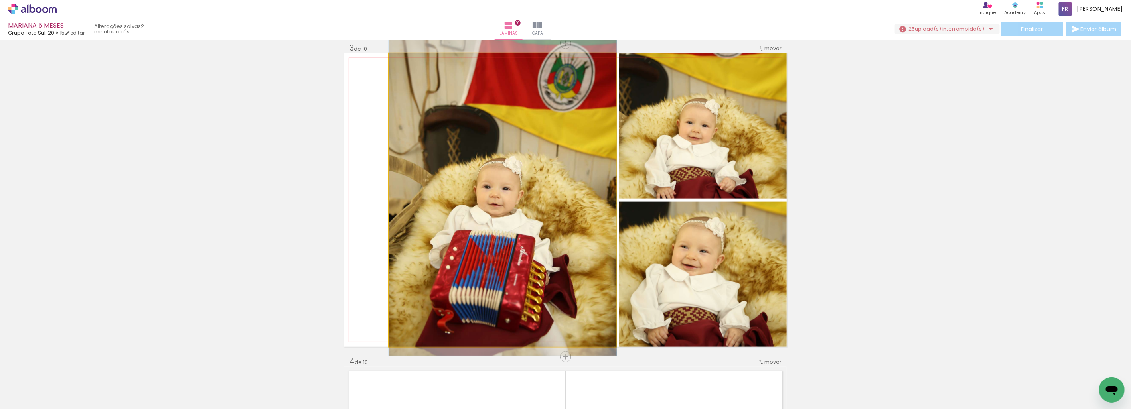
drag, startPoint x: 520, startPoint y: 269, endPoint x: 523, endPoint y: 260, distance: 9.5
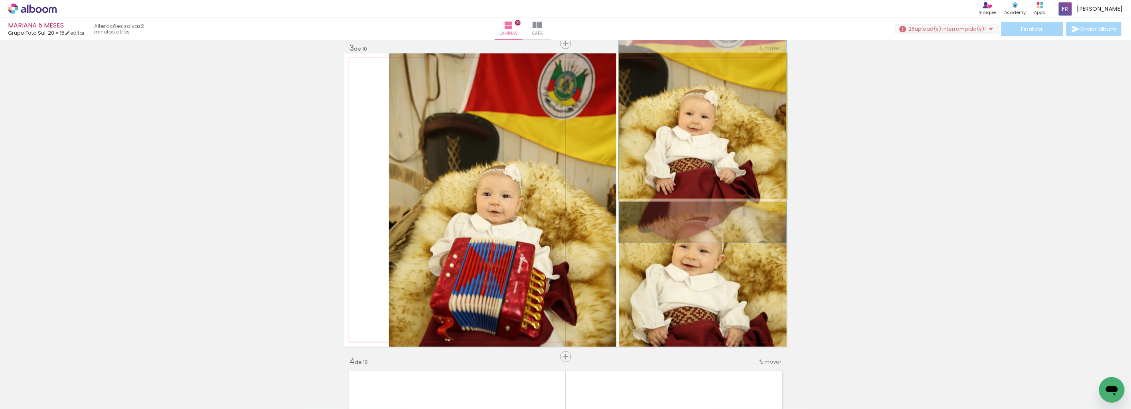
drag, startPoint x: 748, startPoint y: 141, endPoint x: 748, endPoint y: 128, distance: 12.8
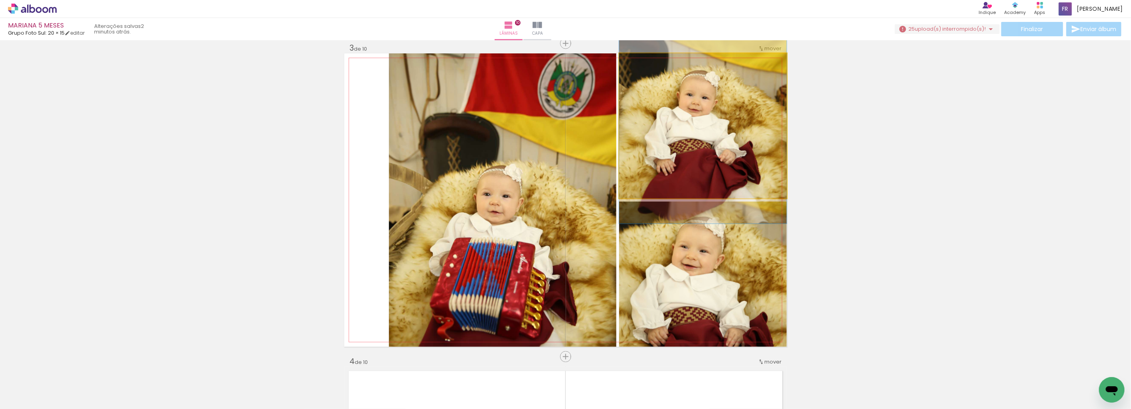
drag, startPoint x: 744, startPoint y: 142, endPoint x: 783, endPoint y: 126, distance: 42.4
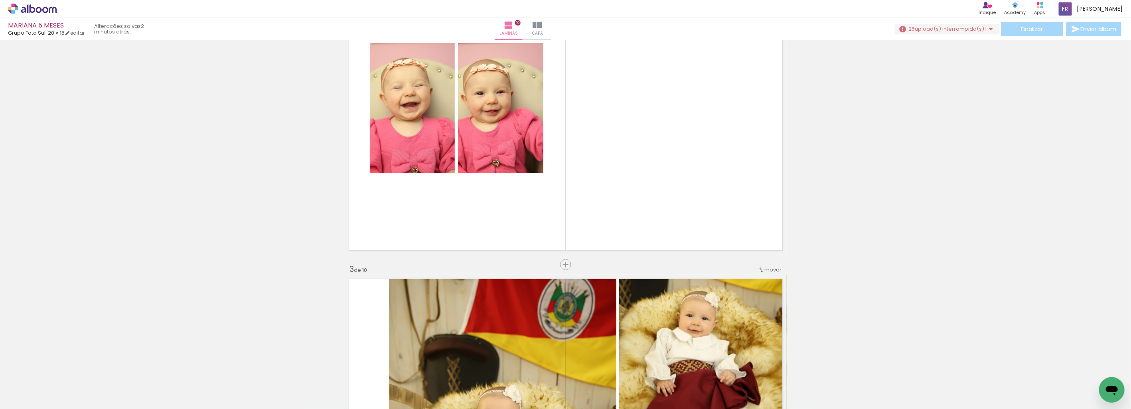
scroll to position [327, 0]
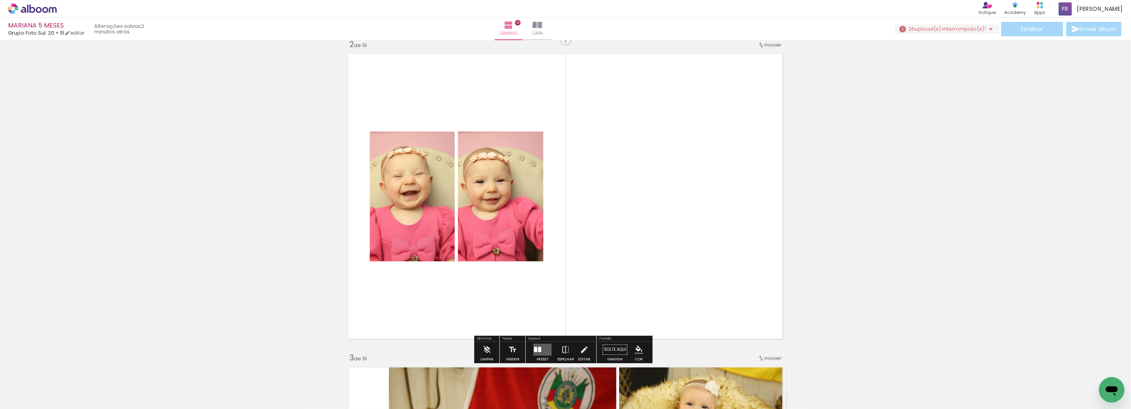
click at [538, 349] on div at bounding box center [539, 349] width 3 height 5
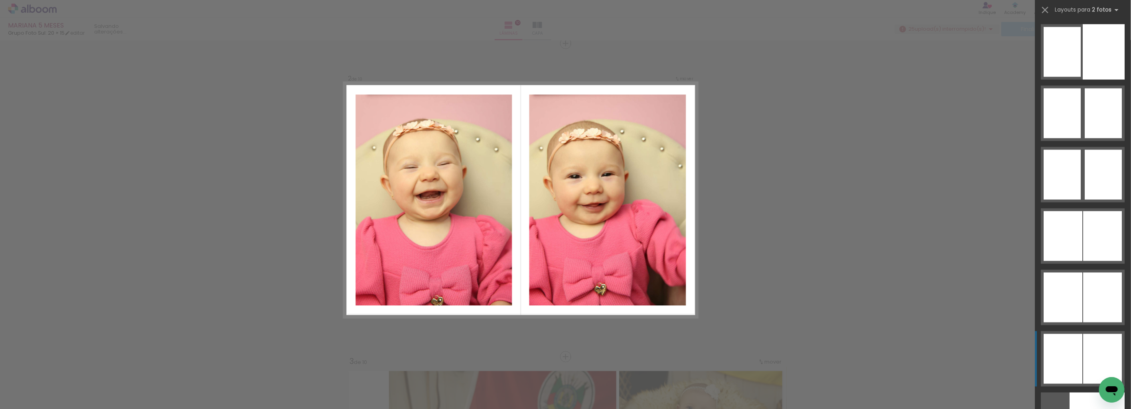
scroll to position [4825, 0]
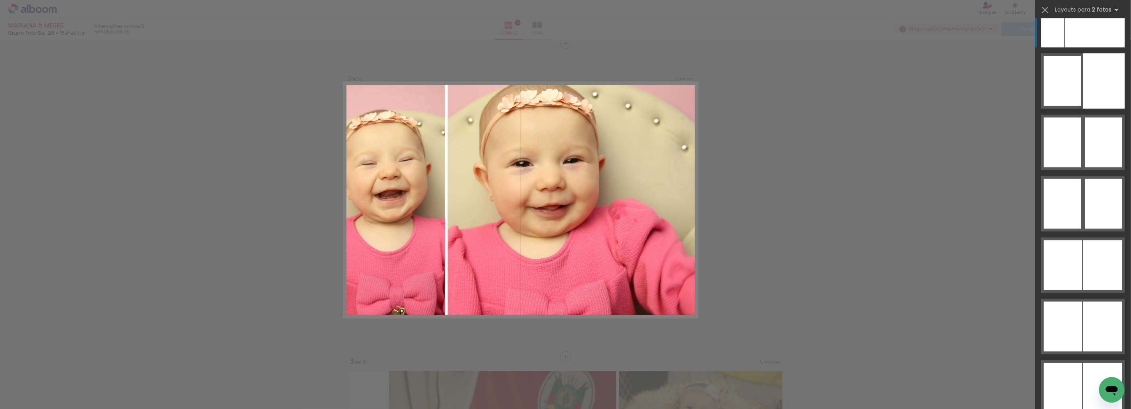
click at [1096, 37] on div at bounding box center [1095, 19] width 59 height 55
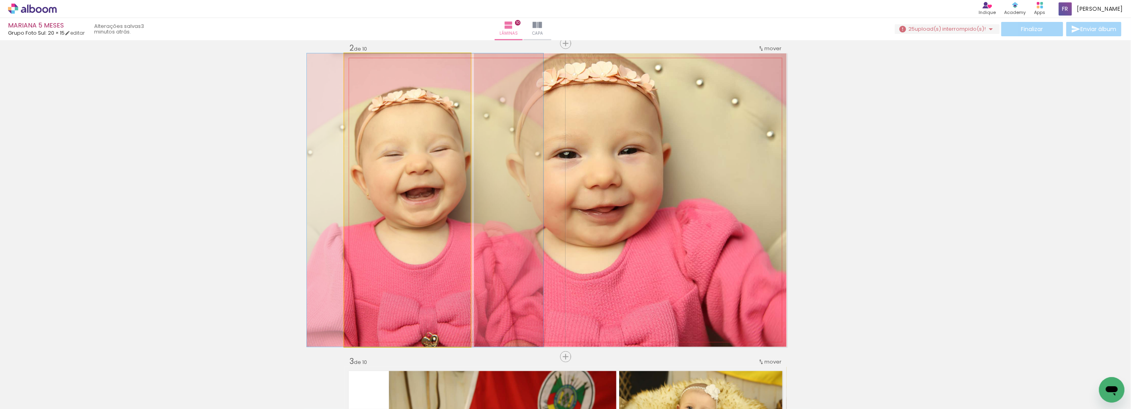
drag, startPoint x: 442, startPoint y: 234, endPoint x: 459, endPoint y: 228, distance: 18.4
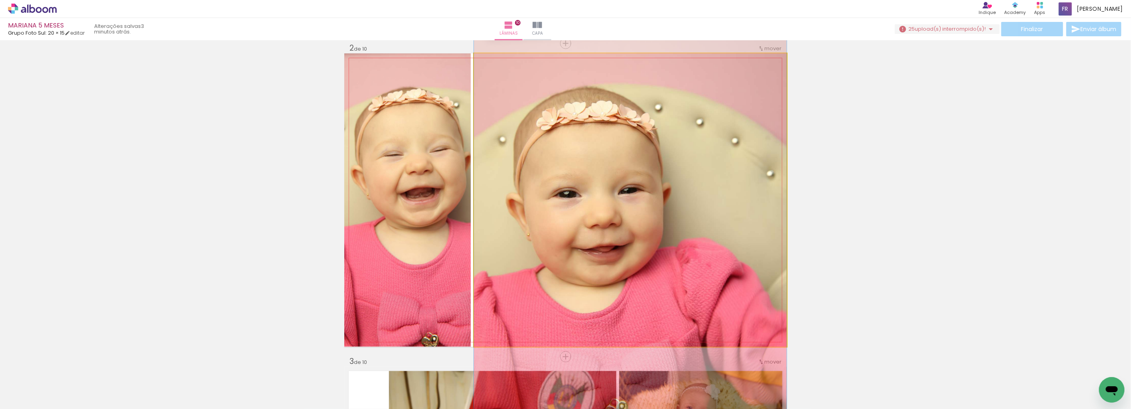
drag, startPoint x: 649, startPoint y: 193, endPoint x: 677, endPoint y: 233, distance: 48.6
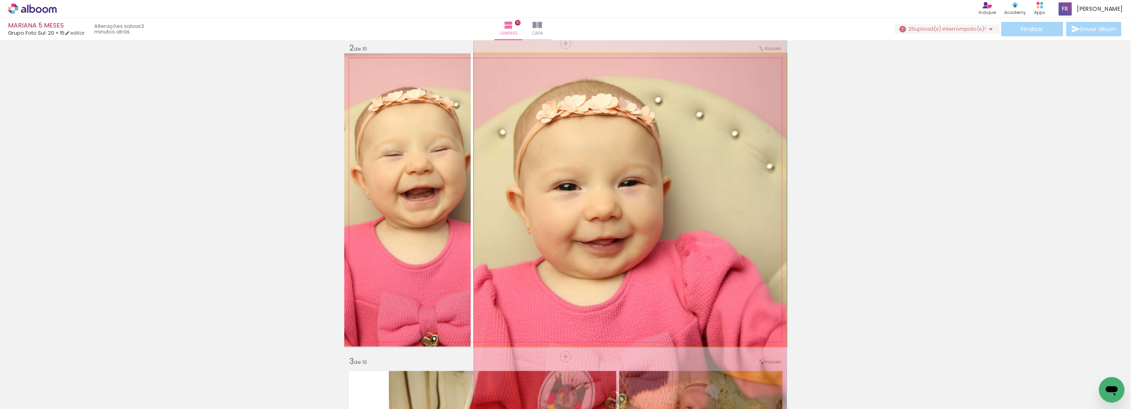
drag, startPoint x: 653, startPoint y: 196, endPoint x: 661, endPoint y: 189, distance: 11.3
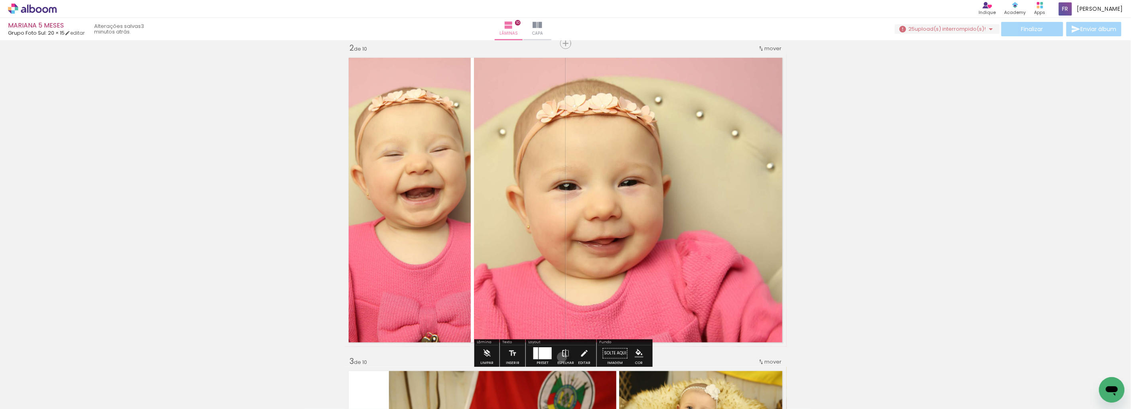
click at [561, 357] on iron-icon at bounding box center [565, 353] width 9 height 16
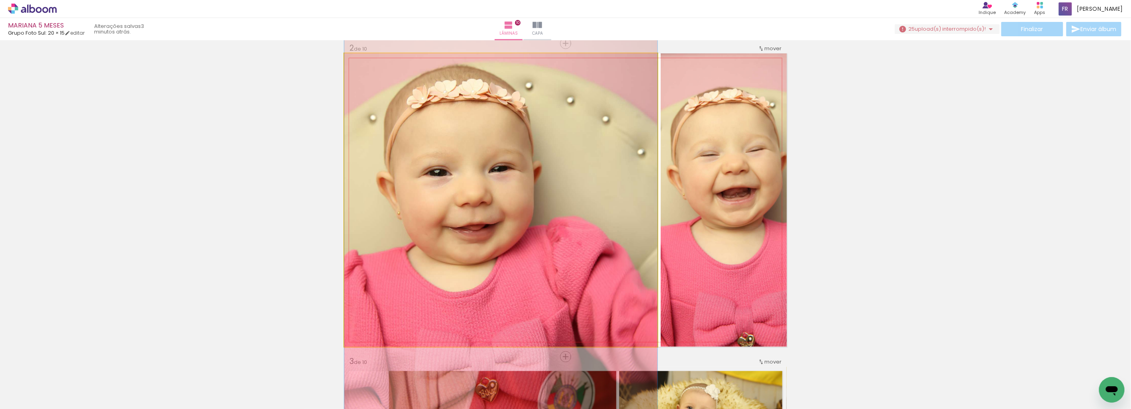
drag, startPoint x: 486, startPoint y: 260, endPoint x: 492, endPoint y: 245, distance: 15.7
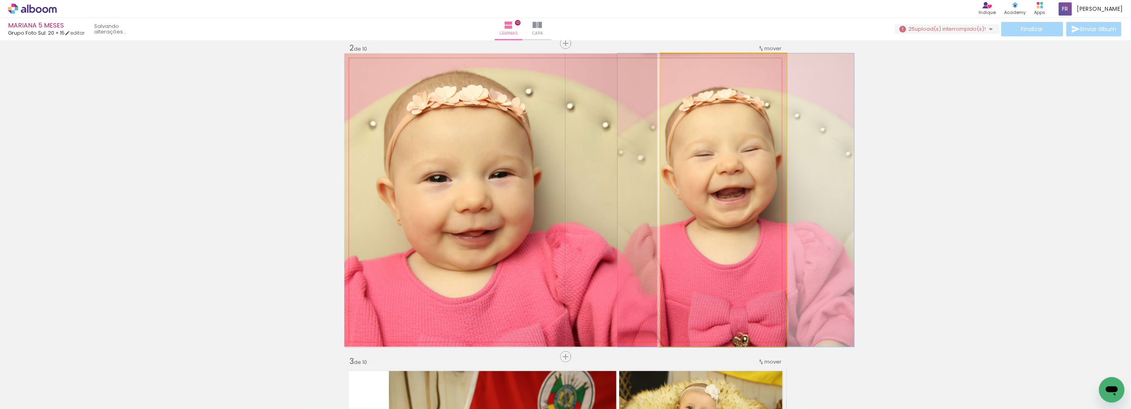
drag, startPoint x: 719, startPoint y: 201, endPoint x: 706, endPoint y: 203, distance: 13.4
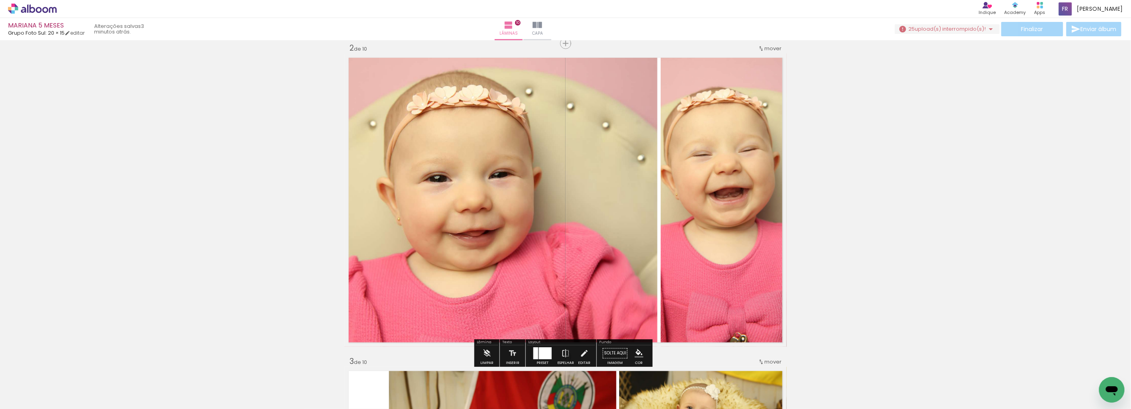
click at [619, 215] on quentale-photo at bounding box center [500, 200] width 313 height 294
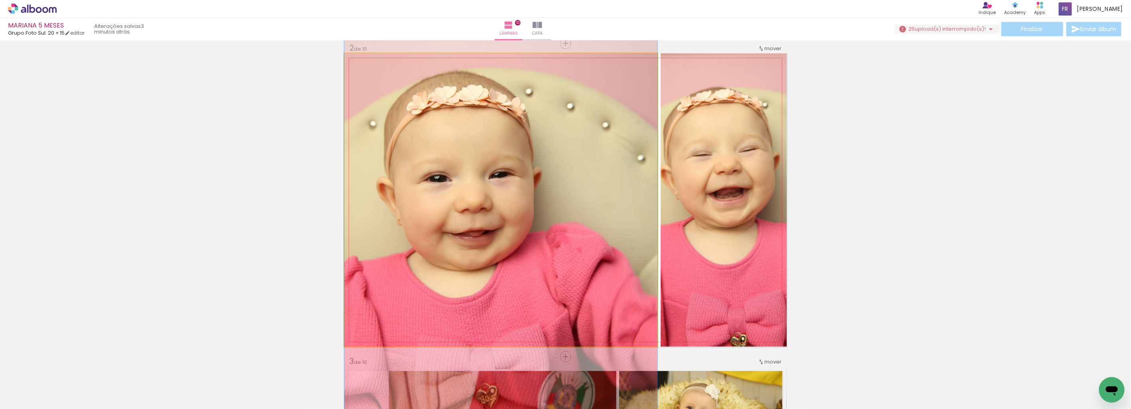
click at [619, 215] on quentale-photo at bounding box center [500, 200] width 313 height 294
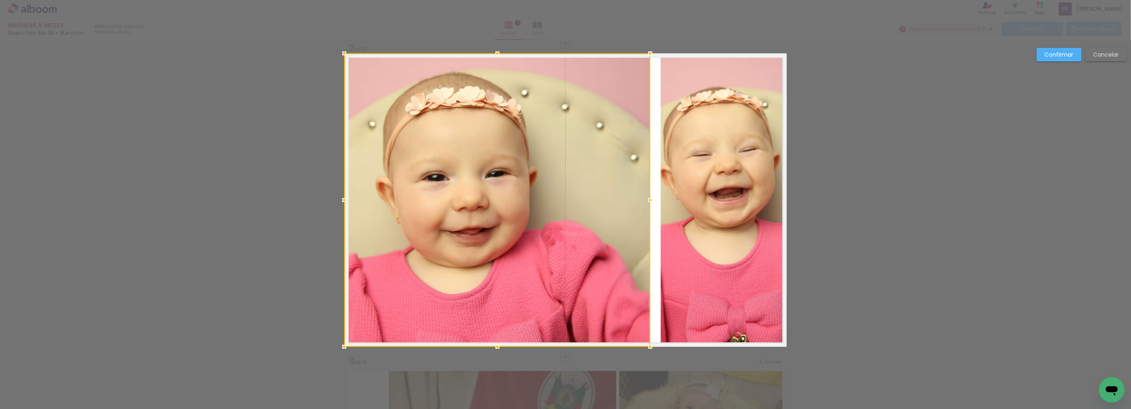
drag, startPoint x: 651, startPoint y: 200, endPoint x: 639, endPoint y: 208, distance: 14.4
click at [639, 208] on div at bounding box center [497, 200] width 306 height 294
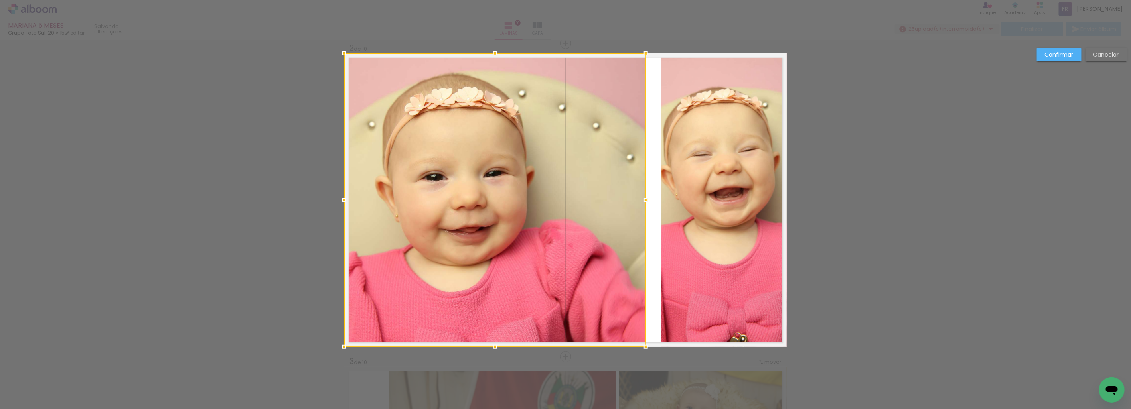
click at [691, 187] on quentale-photo at bounding box center [724, 200] width 126 height 294
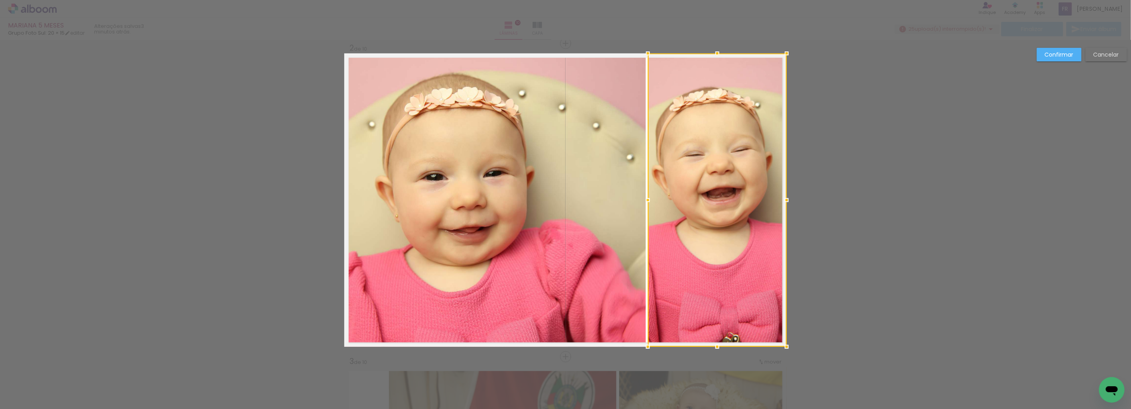
drag, startPoint x: 659, startPoint y: 201, endPoint x: 647, endPoint y: 207, distance: 14.5
click at [647, 207] on div at bounding box center [648, 200] width 16 height 16
click at [0, 0] on slot "Confirmar" at bounding box center [0, 0] width 0 height 0
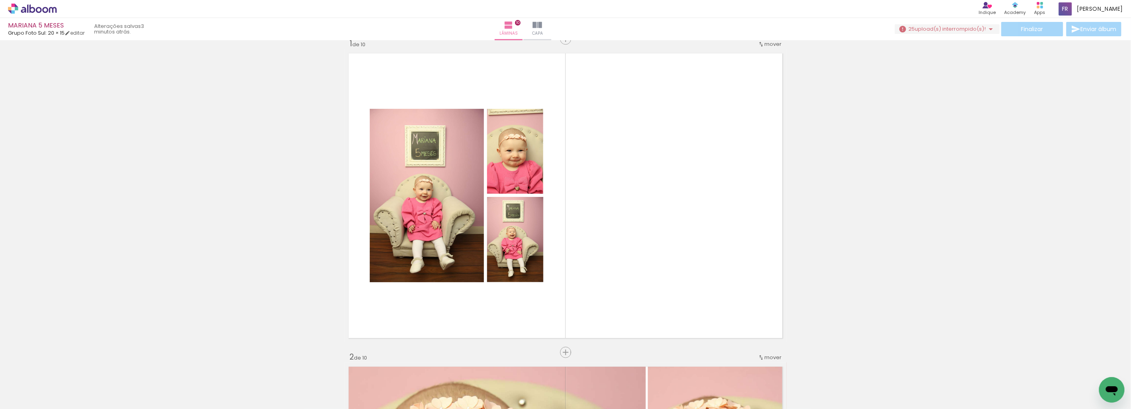
scroll to position [13, 0]
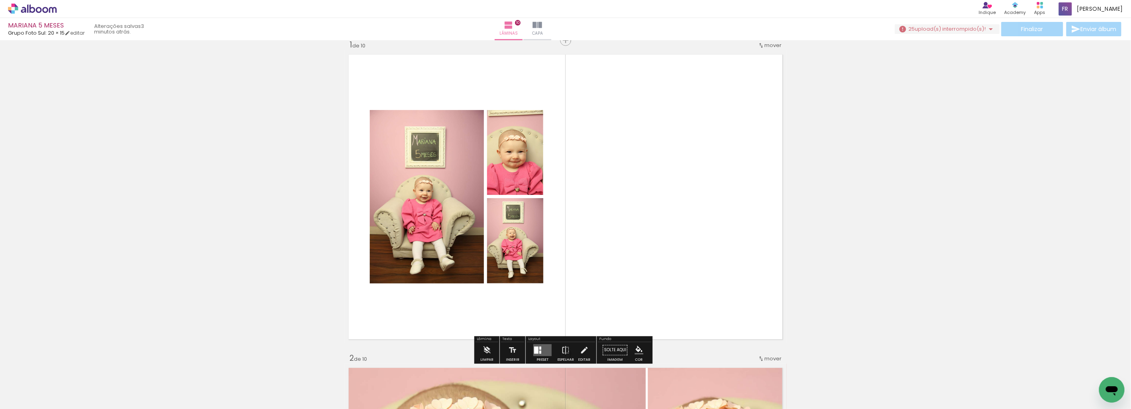
click at [541, 348] on quentale-layouter at bounding box center [542, 350] width 18 height 12
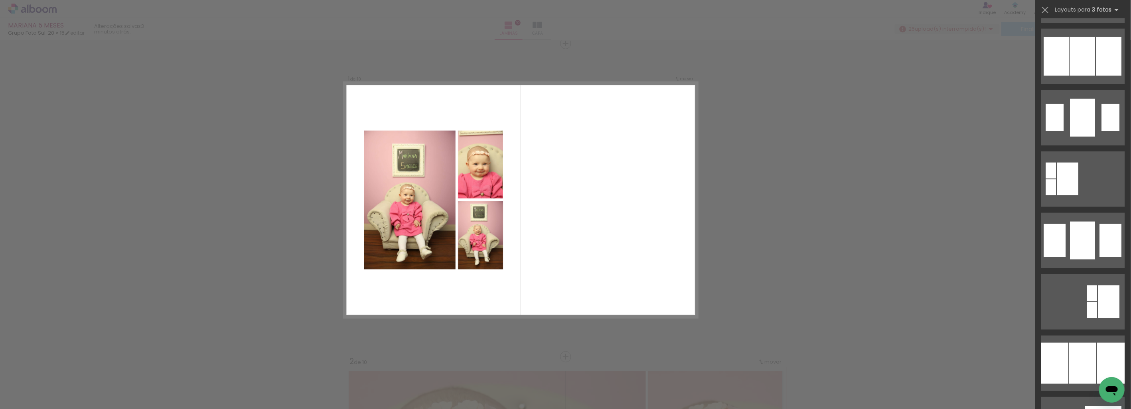
scroll to position [736, 0]
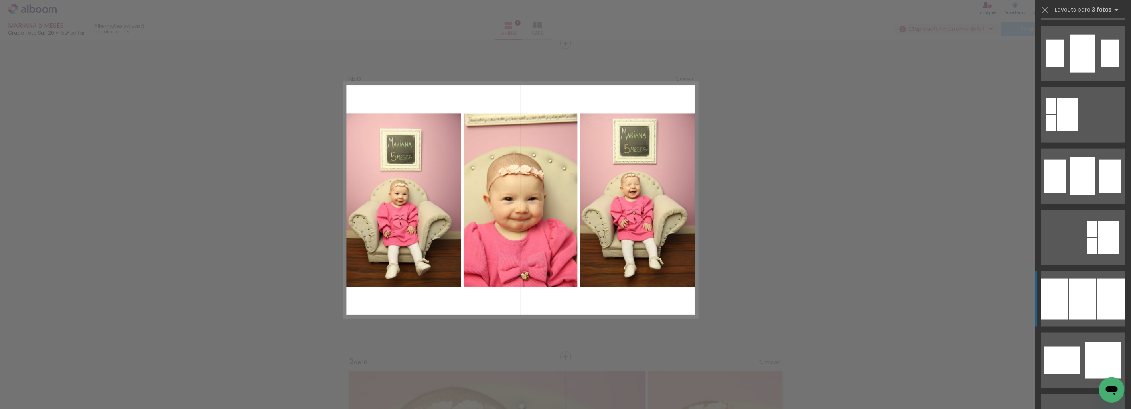
click at [1091, 302] on div at bounding box center [1083, 299] width 27 height 41
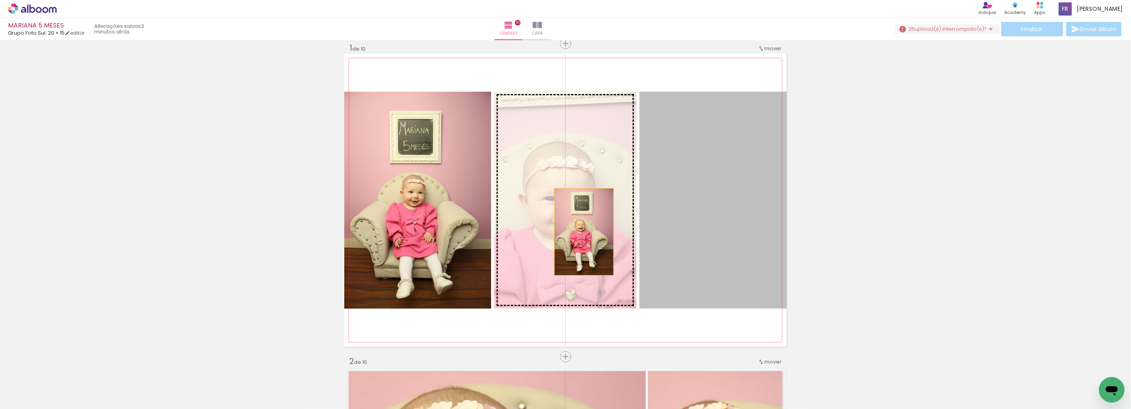
drag, startPoint x: 704, startPoint y: 232, endPoint x: 581, endPoint y: 232, distance: 123.3
click at [0, 0] on slot at bounding box center [0, 0] width 0 height 0
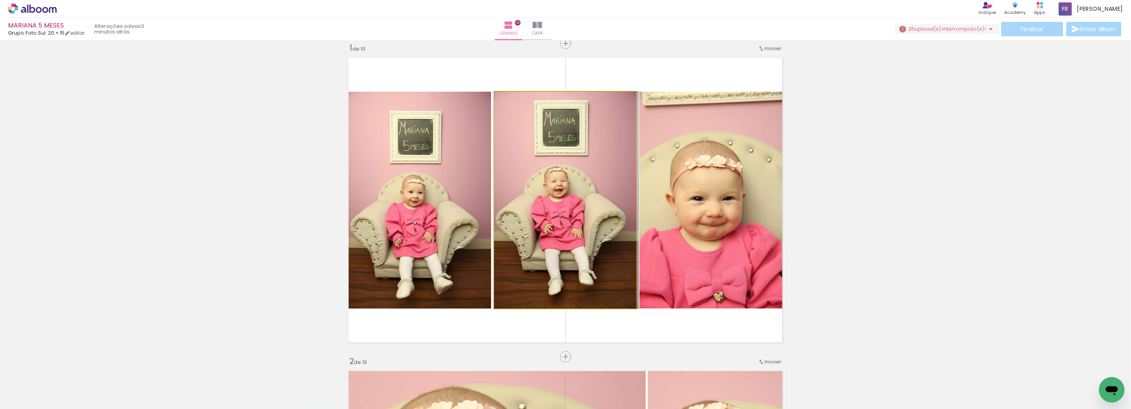
drag, startPoint x: 598, startPoint y: 226, endPoint x: 600, endPoint y: 217, distance: 9.3
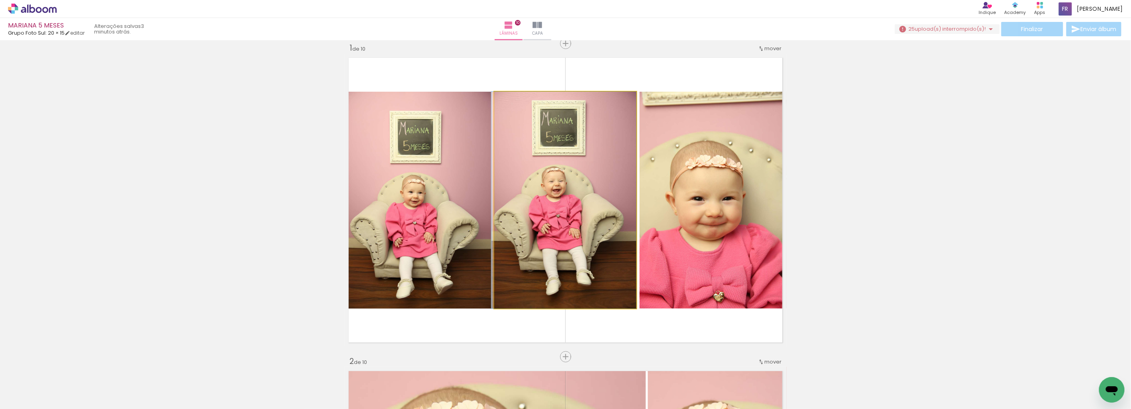
drag, startPoint x: 601, startPoint y: 211, endPoint x: 590, endPoint y: 228, distance: 19.4
click at [514, 100] on div at bounding box center [513, 100] width 13 height 13
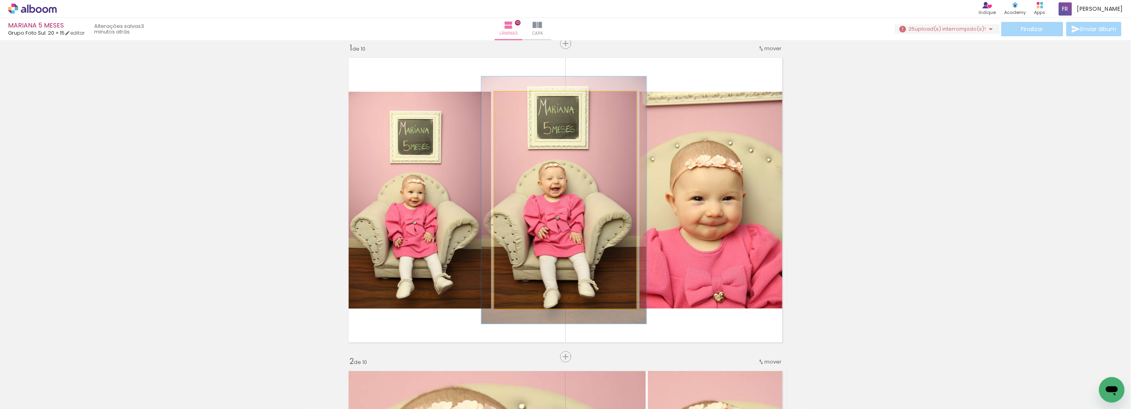
click at [516, 97] on div at bounding box center [517, 100] width 13 height 13
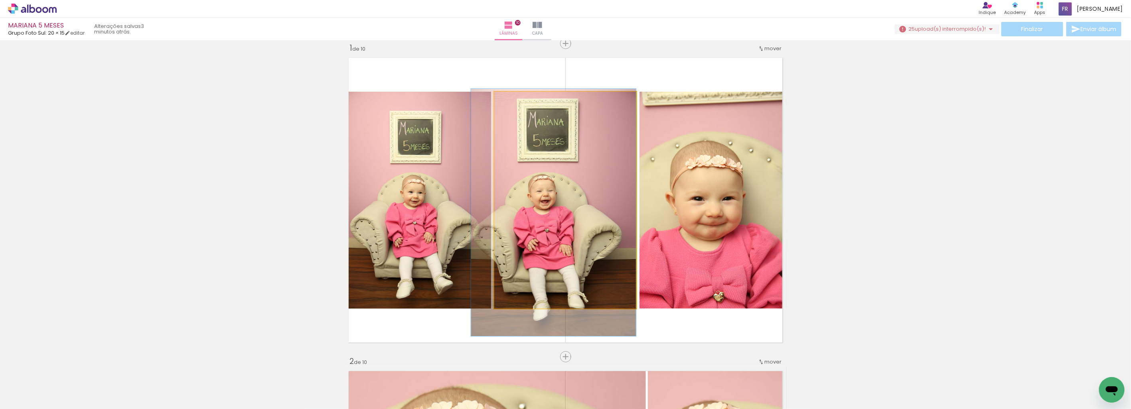
drag, startPoint x: 525, startPoint y: 144, endPoint x: 514, endPoint y: 154, distance: 15.3
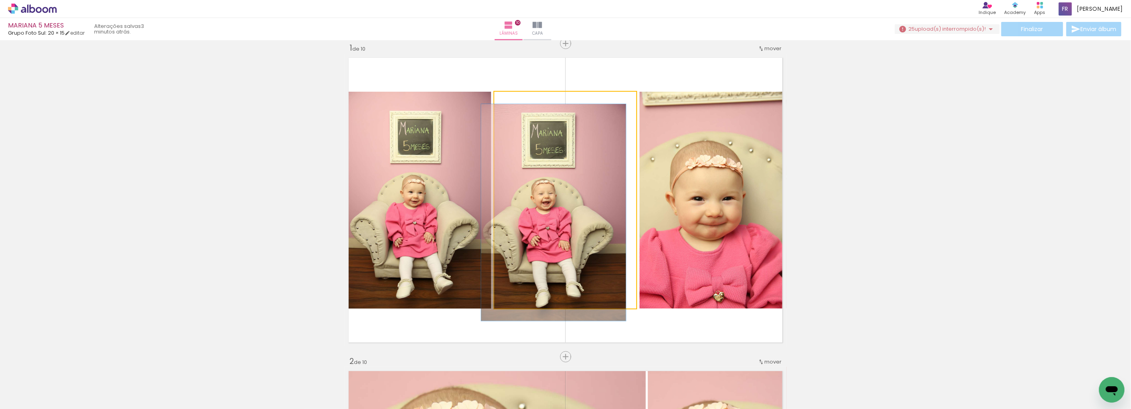
drag, startPoint x: 515, startPoint y: 102, endPoint x: 511, endPoint y: 103, distance: 4.2
click at [511, 103] on div at bounding box center [513, 100] width 13 height 13
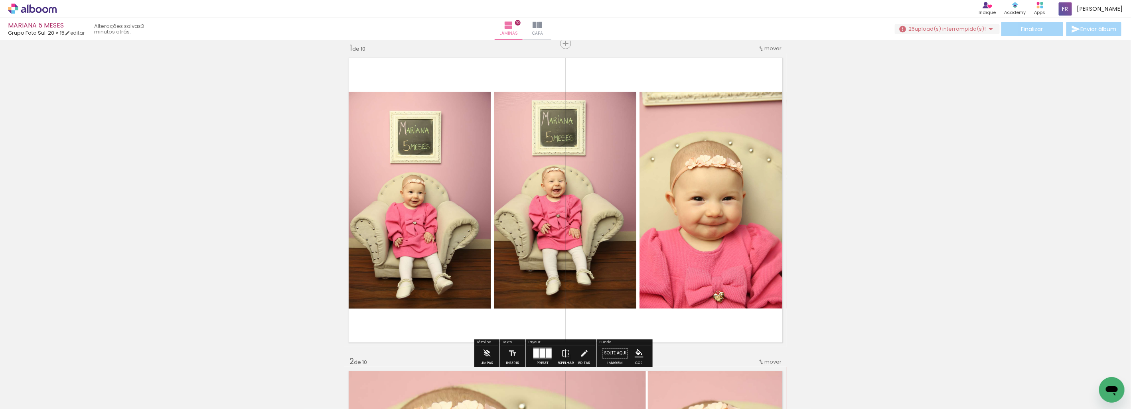
drag, startPoint x: 527, startPoint y: 213, endPoint x: 543, endPoint y: 213, distance: 16.4
click at [0, 0] on slot at bounding box center [0, 0] width 0 height 0
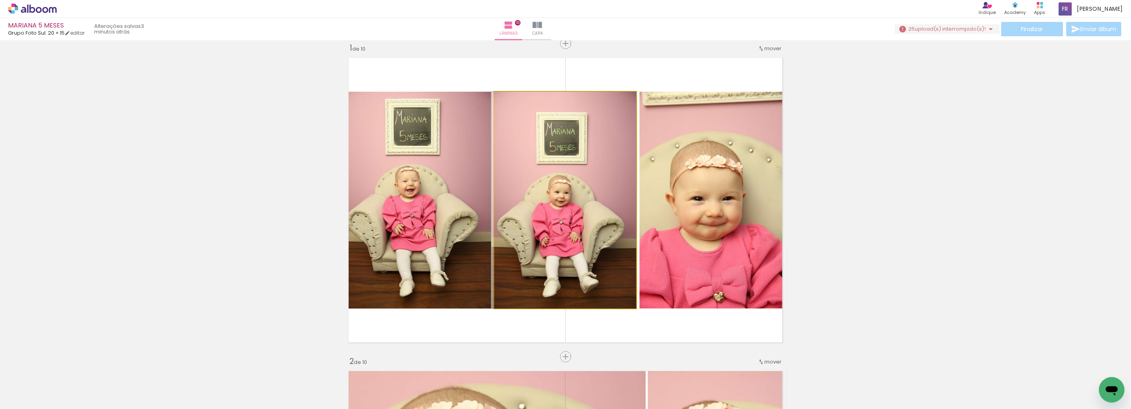
drag, startPoint x: 544, startPoint y: 214, endPoint x: 517, endPoint y: 212, distance: 27.2
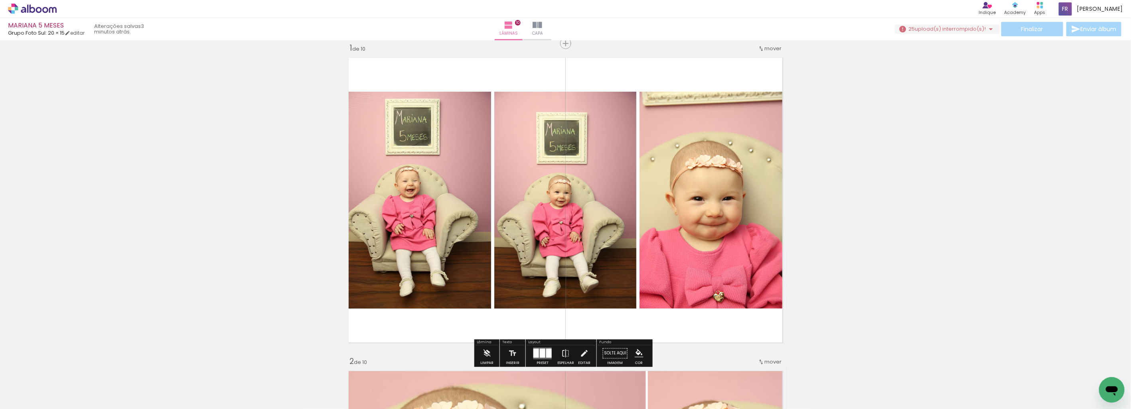
drag, startPoint x: 536, startPoint y: 205, endPoint x: 434, endPoint y: 208, distance: 102.2
click at [0, 0] on slot at bounding box center [0, 0] width 0 height 0
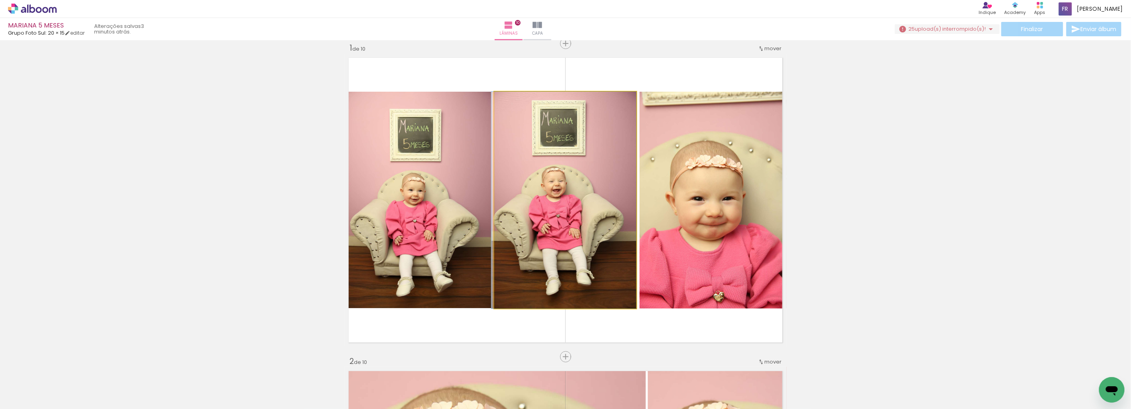
drag, startPoint x: 541, startPoint y: 197, endPoint x: 534, endPoint y: 197, distance: 6.8
drag, startPoint x: 533, startPoint y: 180, endPoint x: 531, endPoint y: 193, distance: 13.5
drag, startPoint x: 517, startPoint y: 101, endPoint x: 513, endPoint y: 103, distance: 4.3
type paper-slider "103"
click at [513, 103] on div at bounding box center [528, 100] width 31 height 13
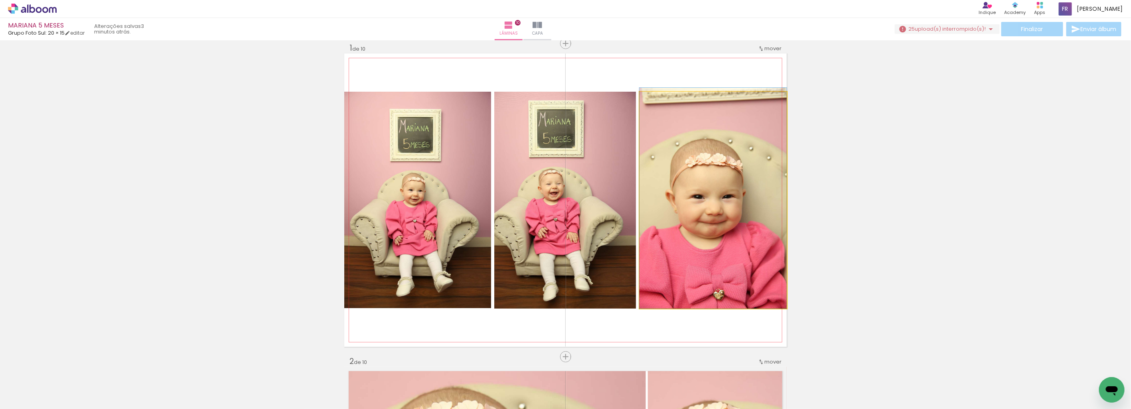
drag, startPoint x: 717, startPoint y: 205, endPoint x: 719, endPoint y: 197, distance: 8.6
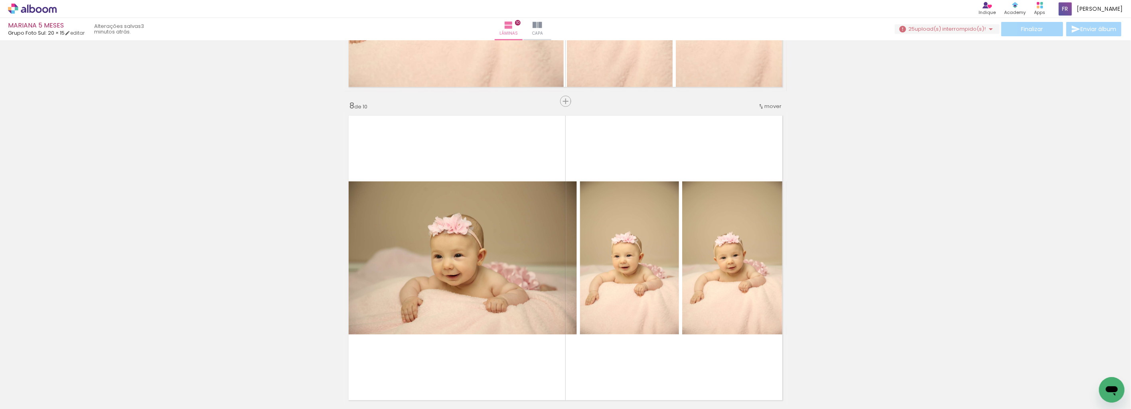
scroll to position [2216, 0]
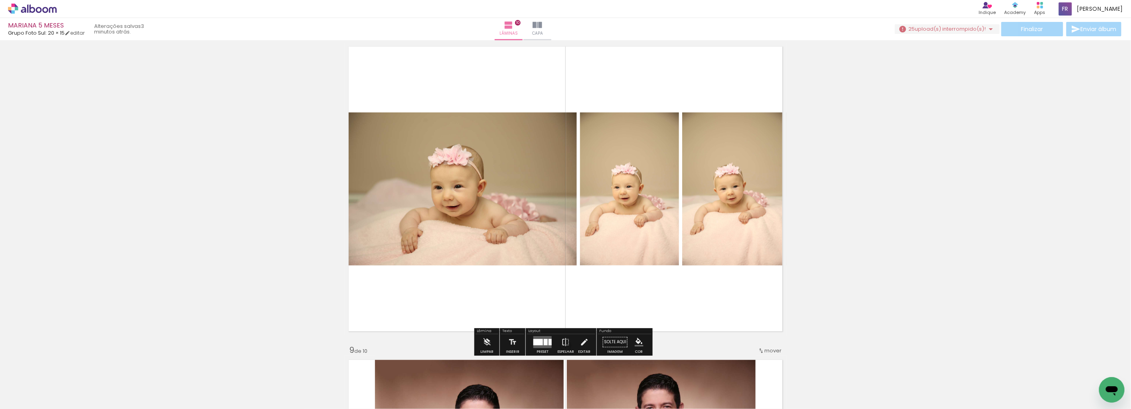
click at [541, 344] on quentale-layouter at bounding box center [542, 342] width 18 height 12
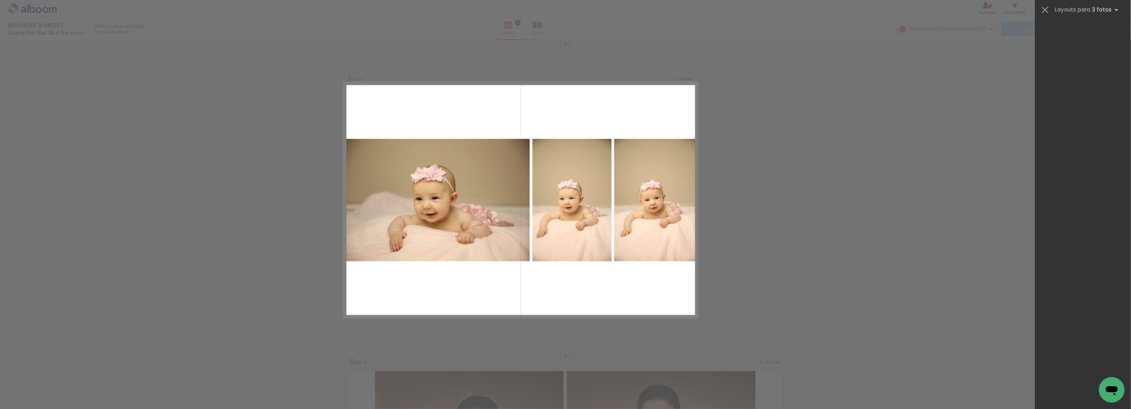
scroll to position [7255, 0]
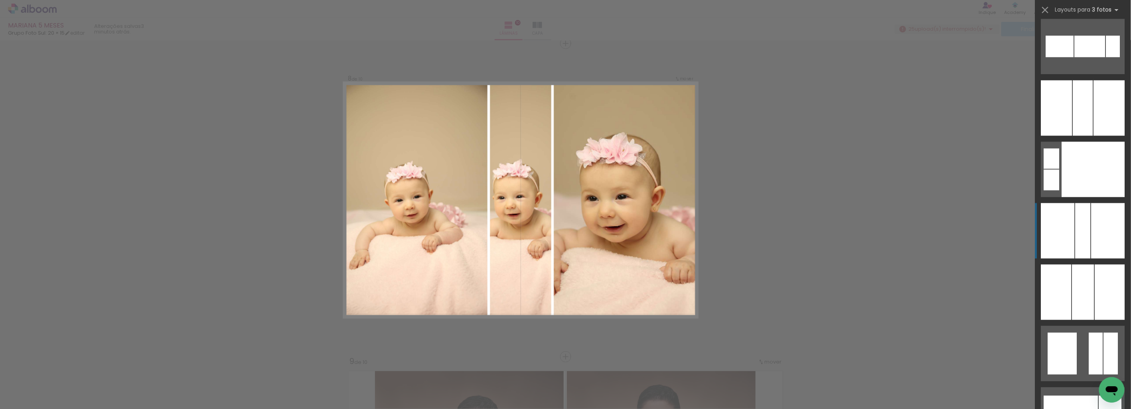
click at [1106, 246] on div at bounding box center [1109, 230] width 34 height 55
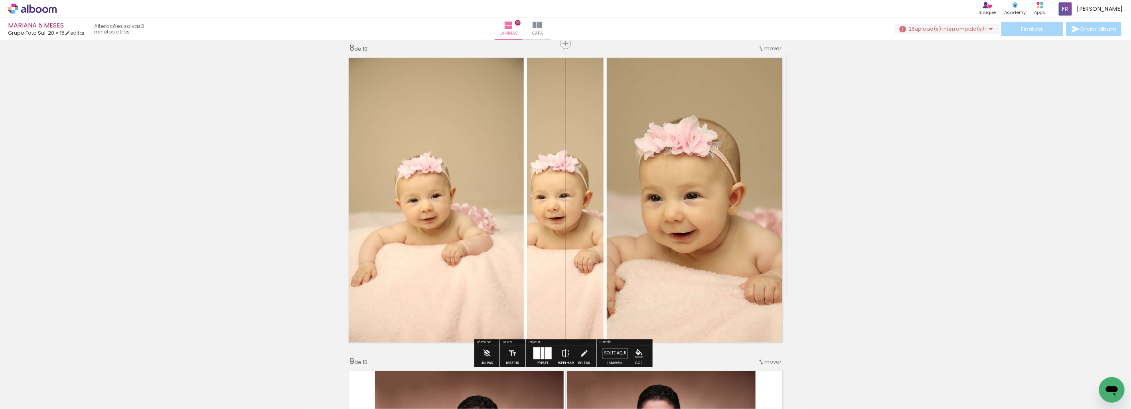
click at [495, 270] on quentale-photo at bounding box center [434, 200] width 180 height 294
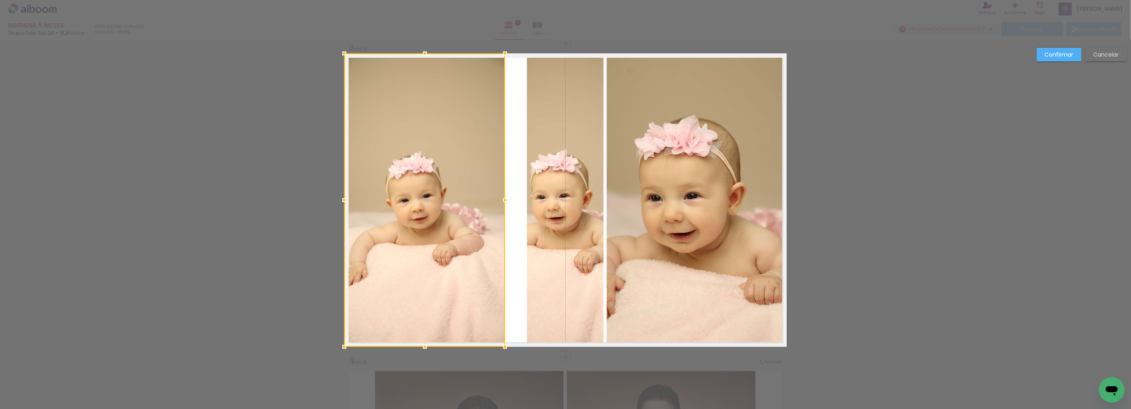
drag, startPoint x: 520, startPoint y: 200, endPoint x: 492, endPoint y: 209, distance: 29.5
click at [492, 209] on div at bounding box center [424, 200] width 161 height 294
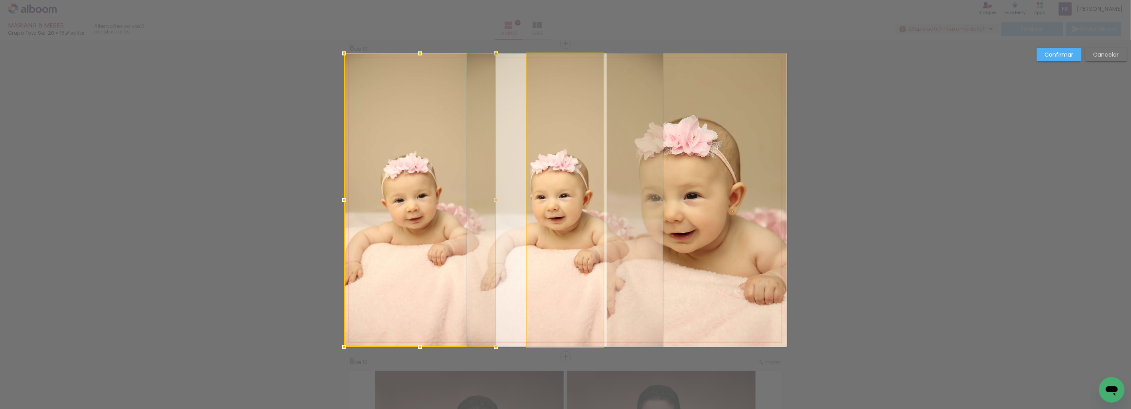
click at [540, 201] on quentale-photo at bounding box center [565, 200] width 77 height 294
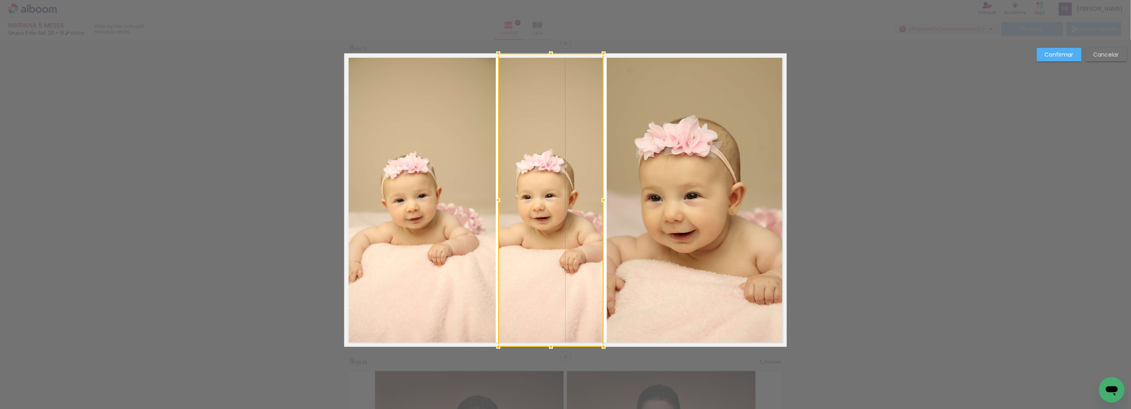
drag, startPoint x: 528, startPoint y: 200, endPoint x: 500, endPoint y: 205, distance: 28.3
click at [500, 205] on div at bounding box center [498, 200] width 16 height 16
click at [0, 0] on slot "Confirmar" at bounding box center [0, 0] width 0 height 0
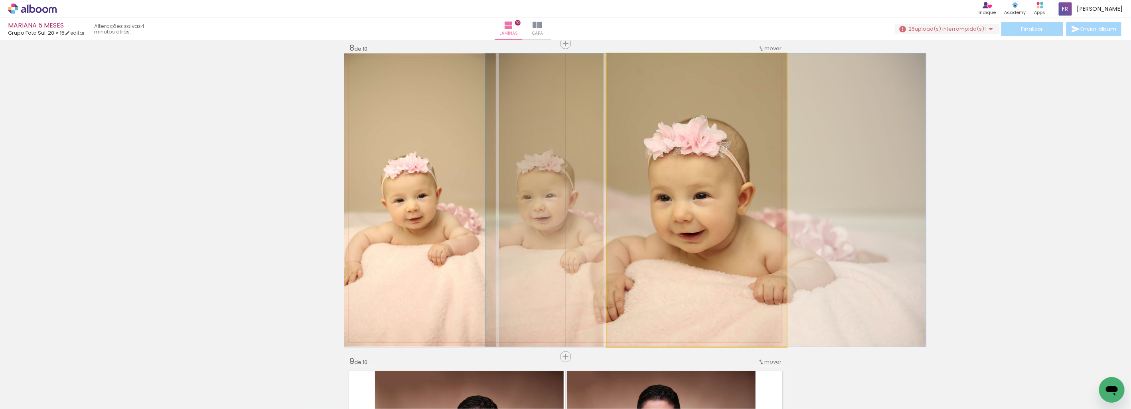
drag, startPoint x: 719, startPoint y: 231, endPoint x: 728, endPoint y: 225, distance: 11.5
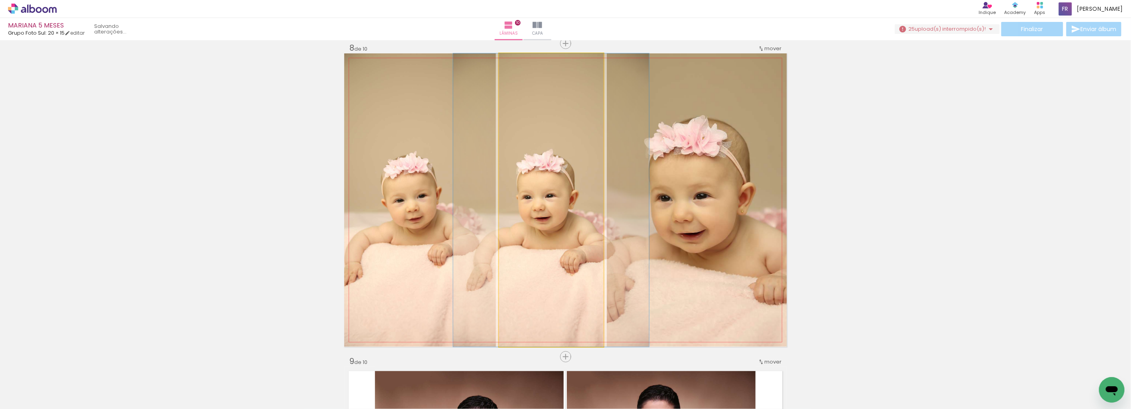
click at [568, 246] on quentale-photo at bounding box center [551, 200] width 105 height 294
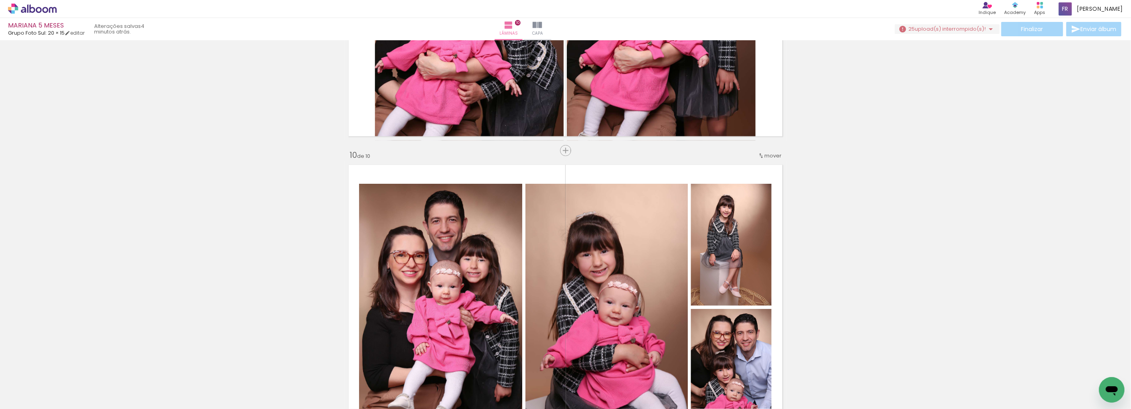
scroll to position [2718, 0]
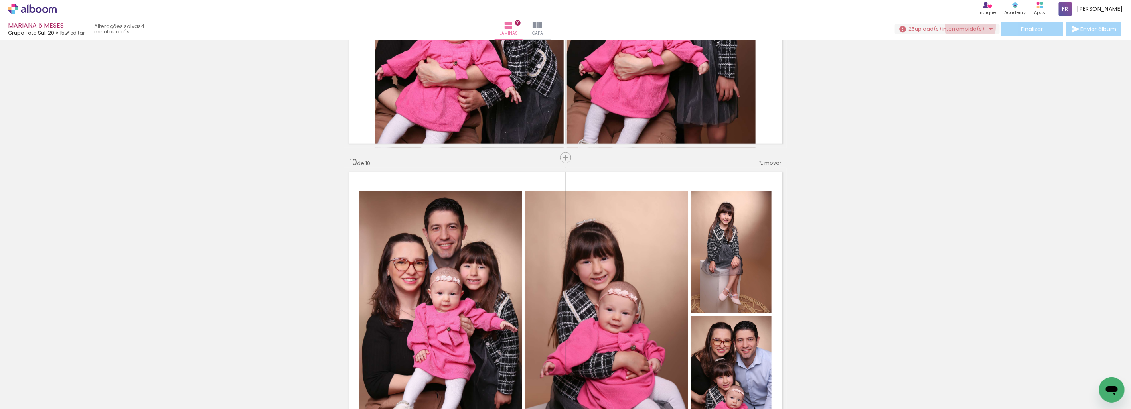
click at [967, 26] on span "upload(s) interrompido(s)!" at bounding box center [950, 29] width 71 height 8
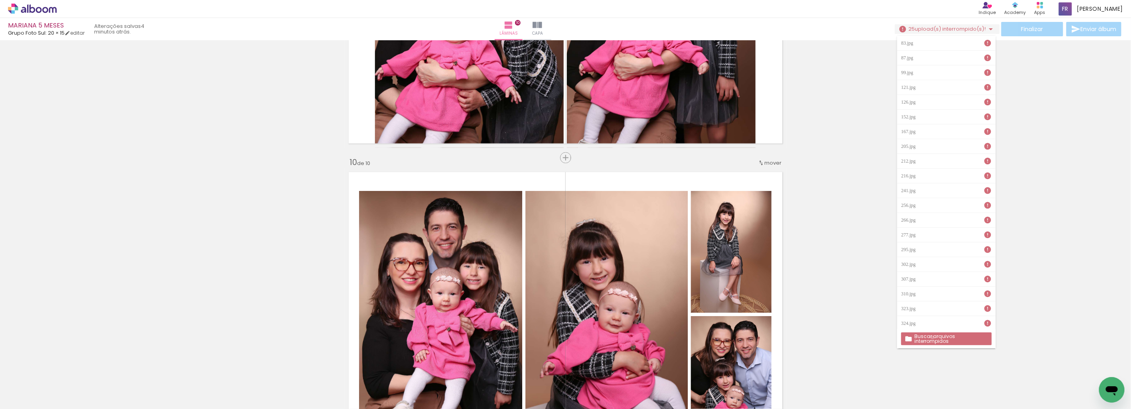
click at [0, 0] on slot "Buscar arquivos interrompidos" at bounding box center [0, 0] width 0 height 0
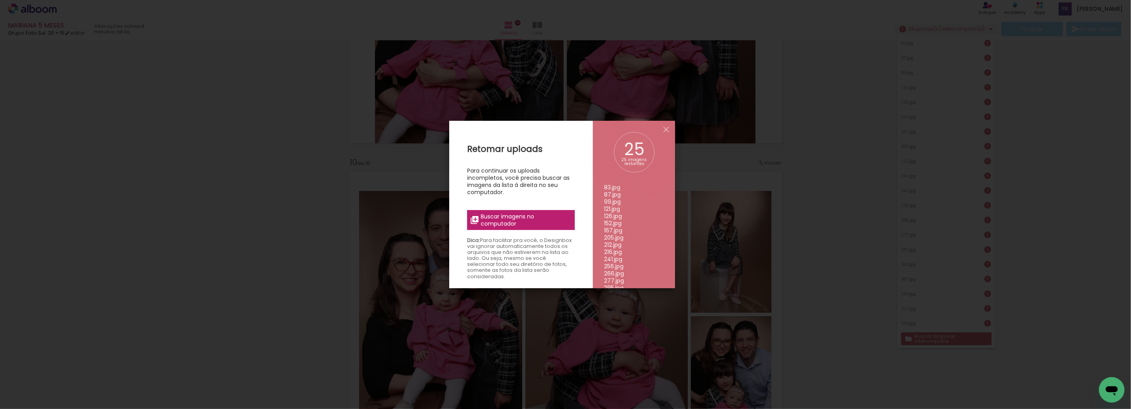
click at [517, 221] on span "Buscar imagens no computador" at bounding box center [525, 220] width 89 height 14
click at [0, 0] on input "file" at bounding box center [0, 0] width 0 height 0
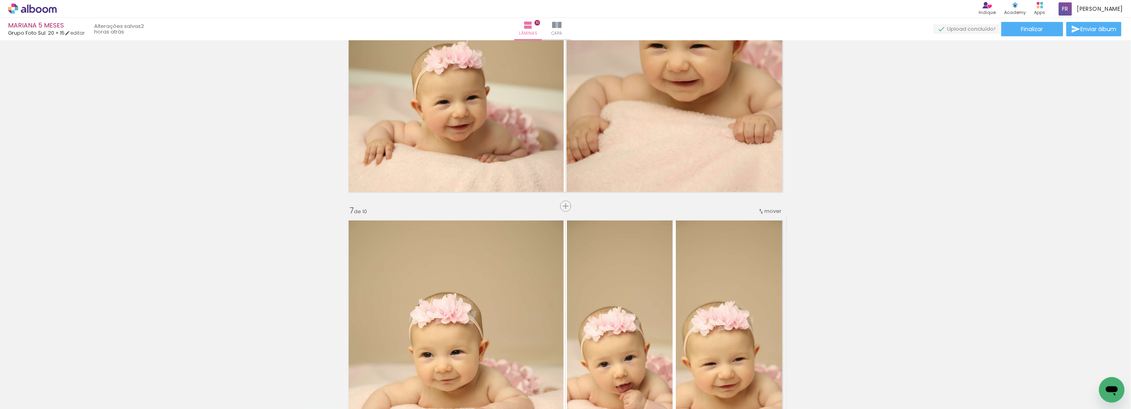
scroll to position [7255, 0]
